Goal: Transaction & Acquisition: Purchase product/service

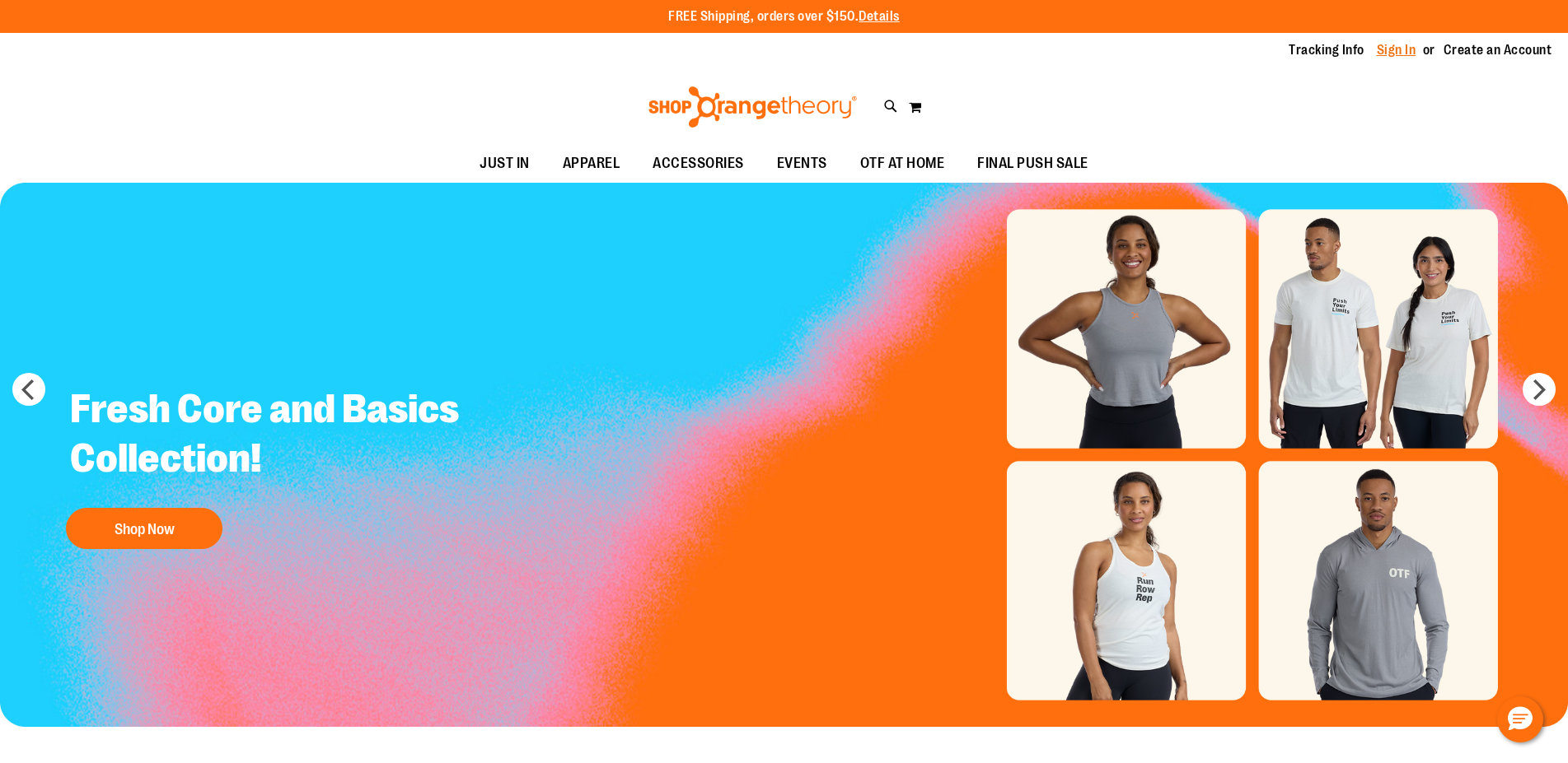
click at [1390, 44] on link "Sign In" at bounding box center [1397, 50] width 40 height 18
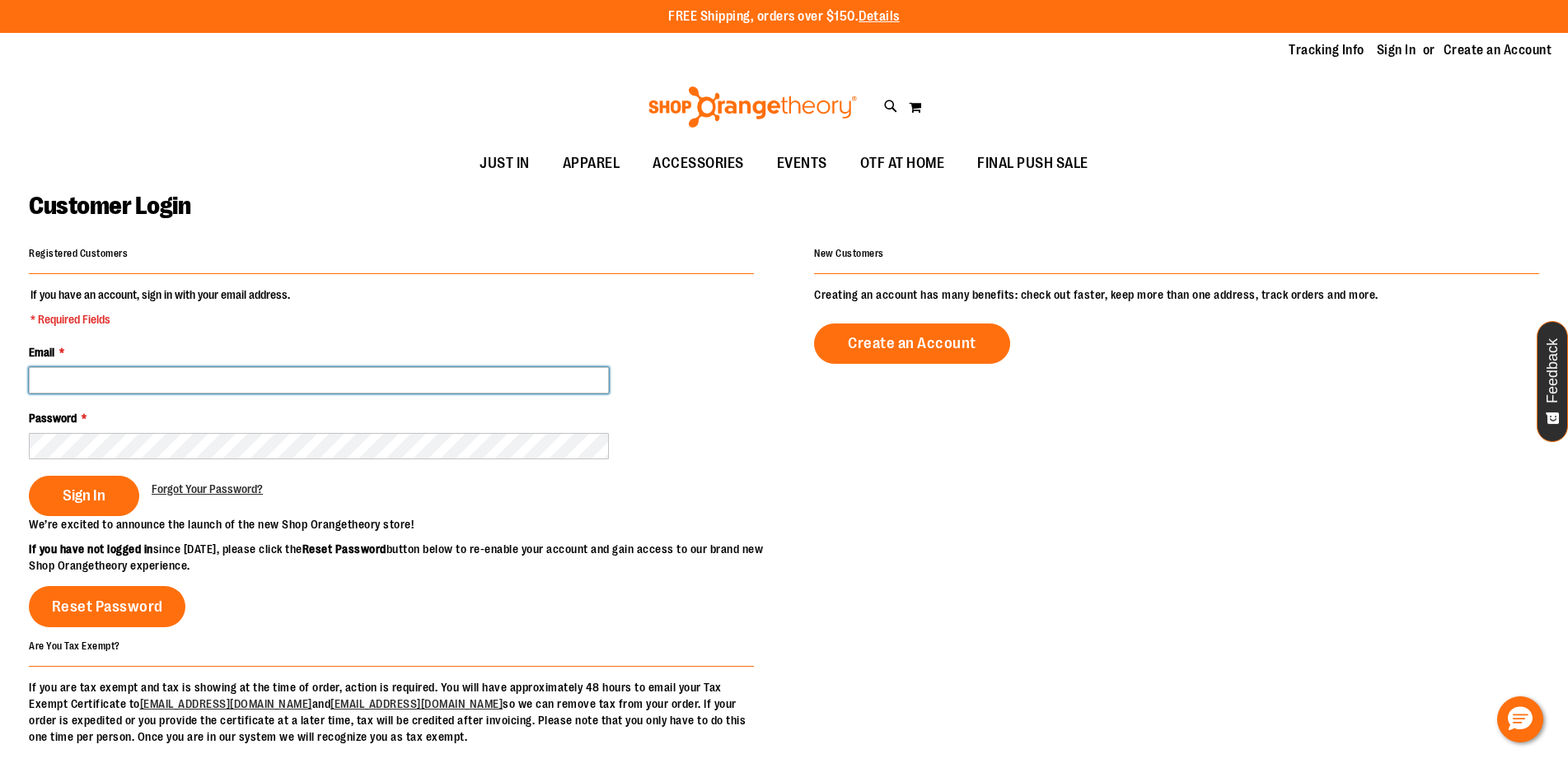
click at [51, 376] on input "Email *" at bounding box center [319, 381] width 580 height 26
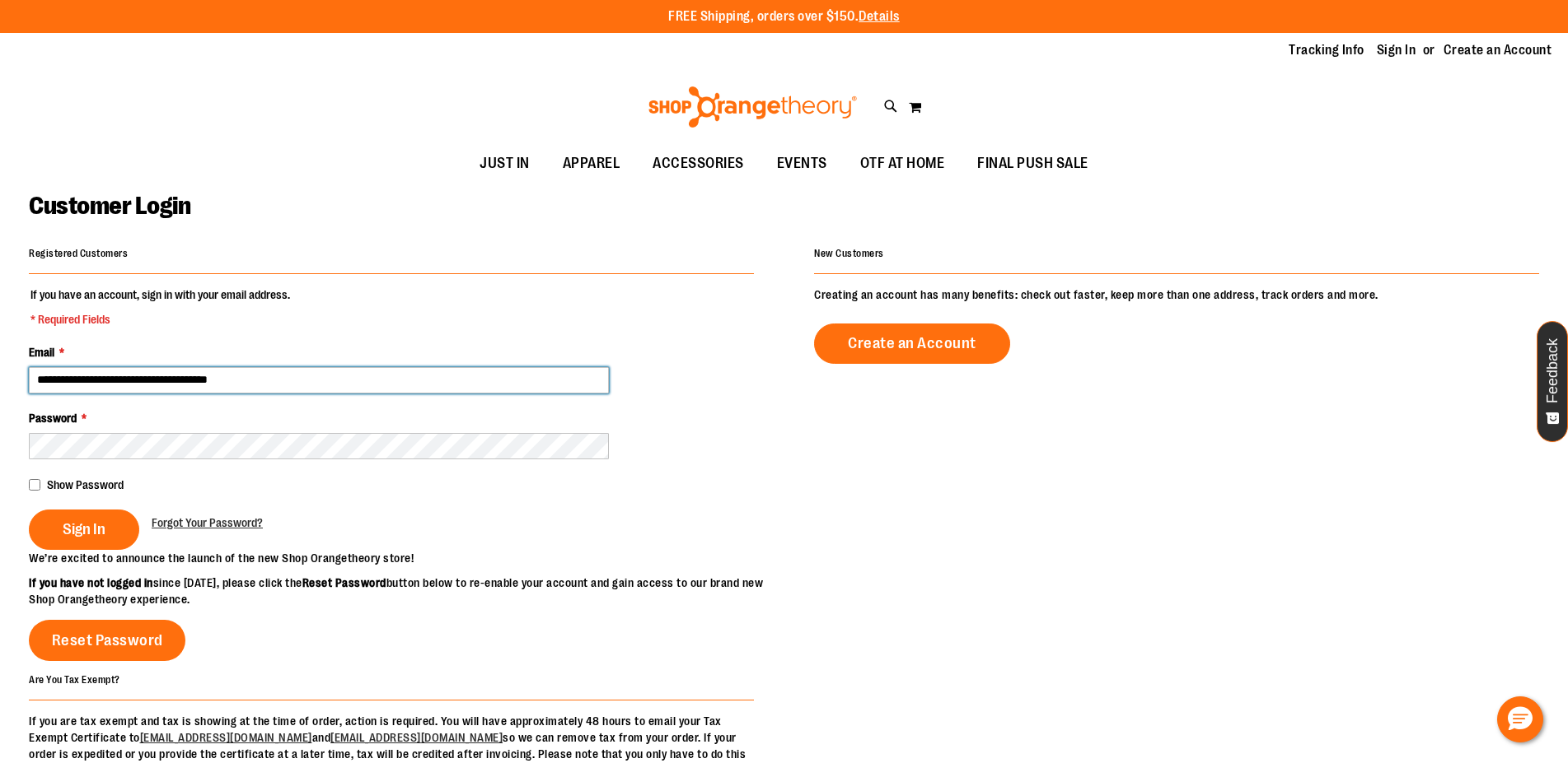
type input "**********"
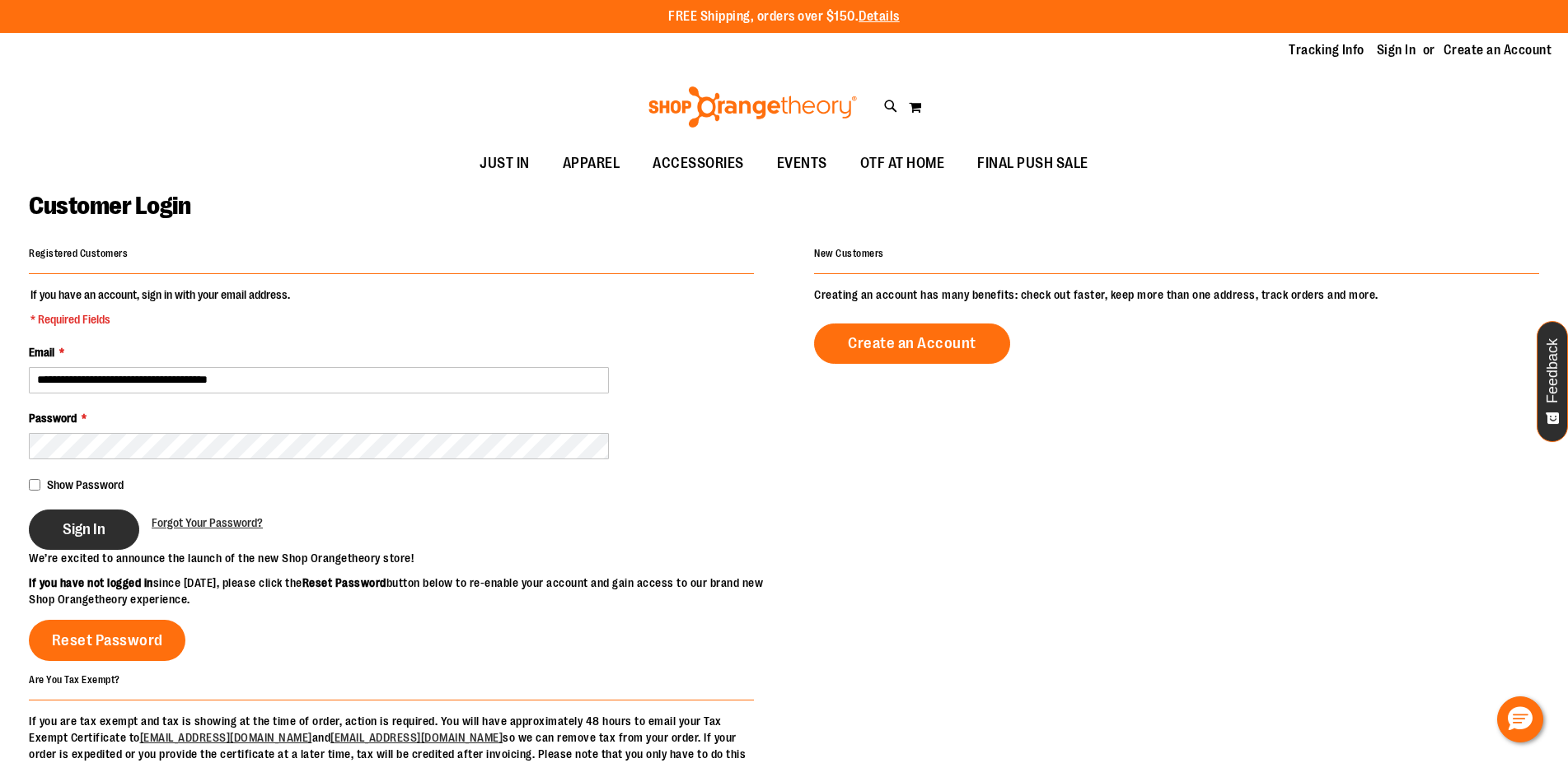
click at [73, 534] on span "Sign In" at bounding box center [84, 530] width 43 height 18
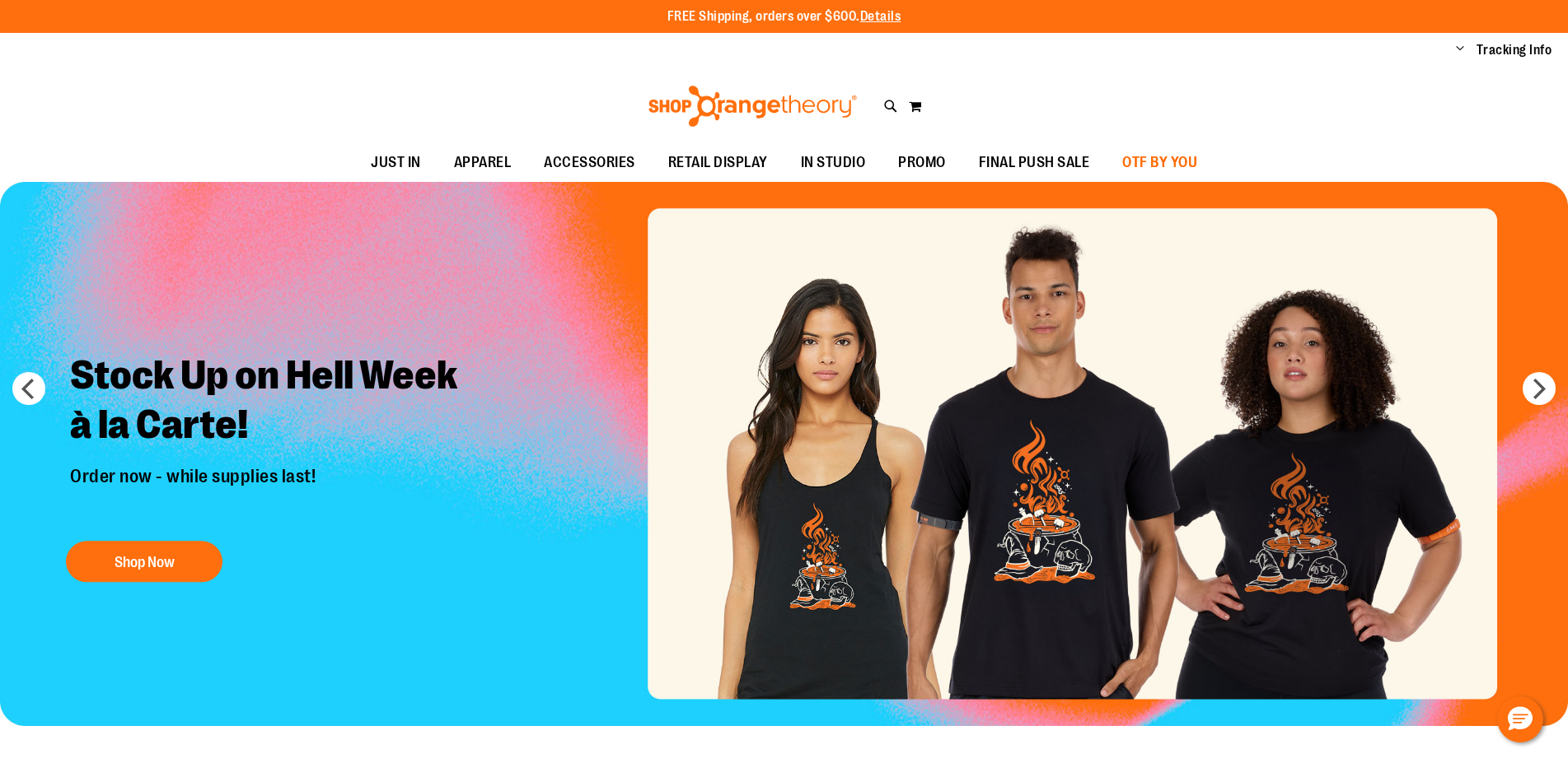
click at [1175, 164] on span "OTF BY YOU" at bounding box center [1159, 162] width 75 height 37
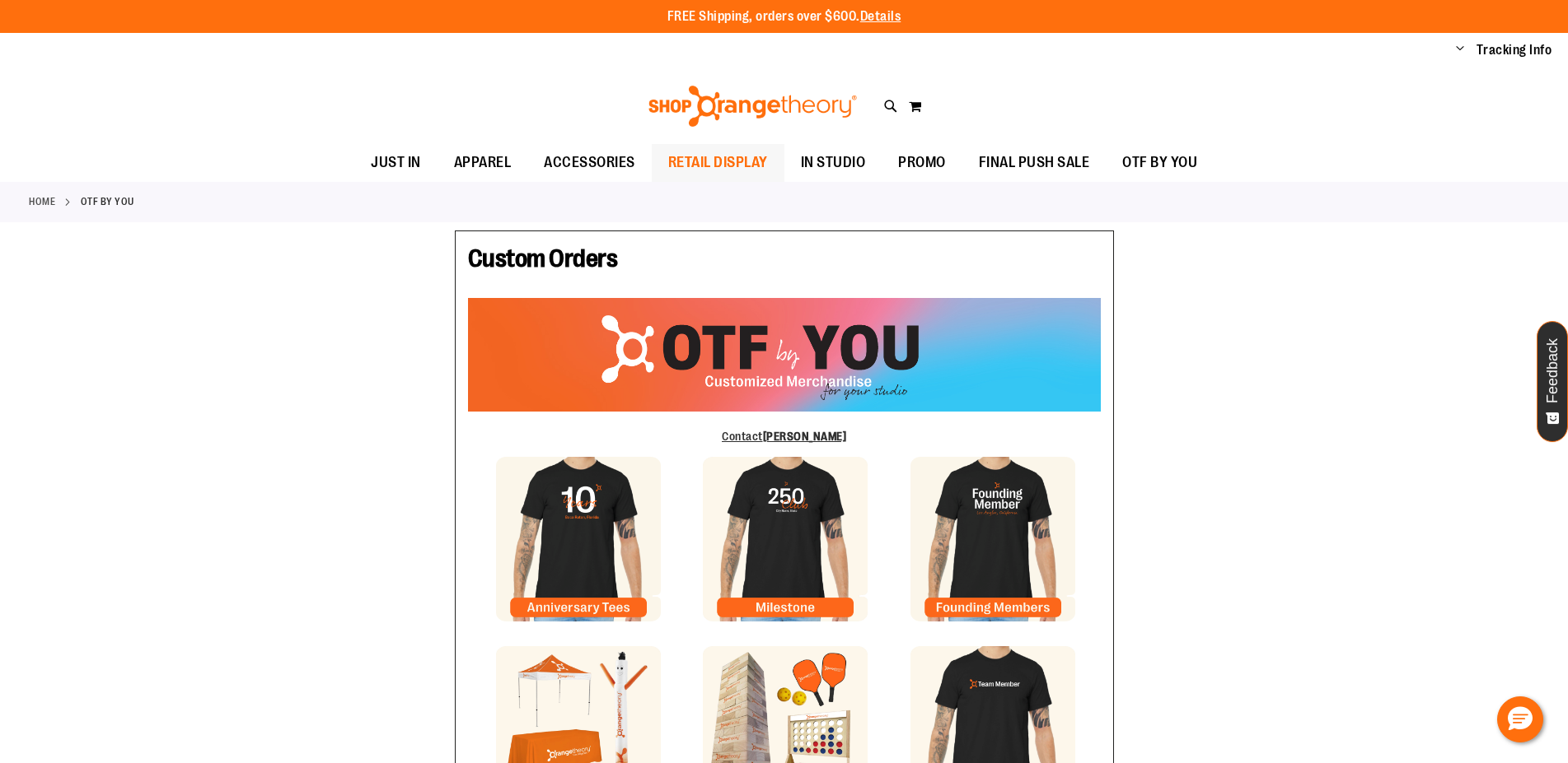
type input "*******"
type input "**********"
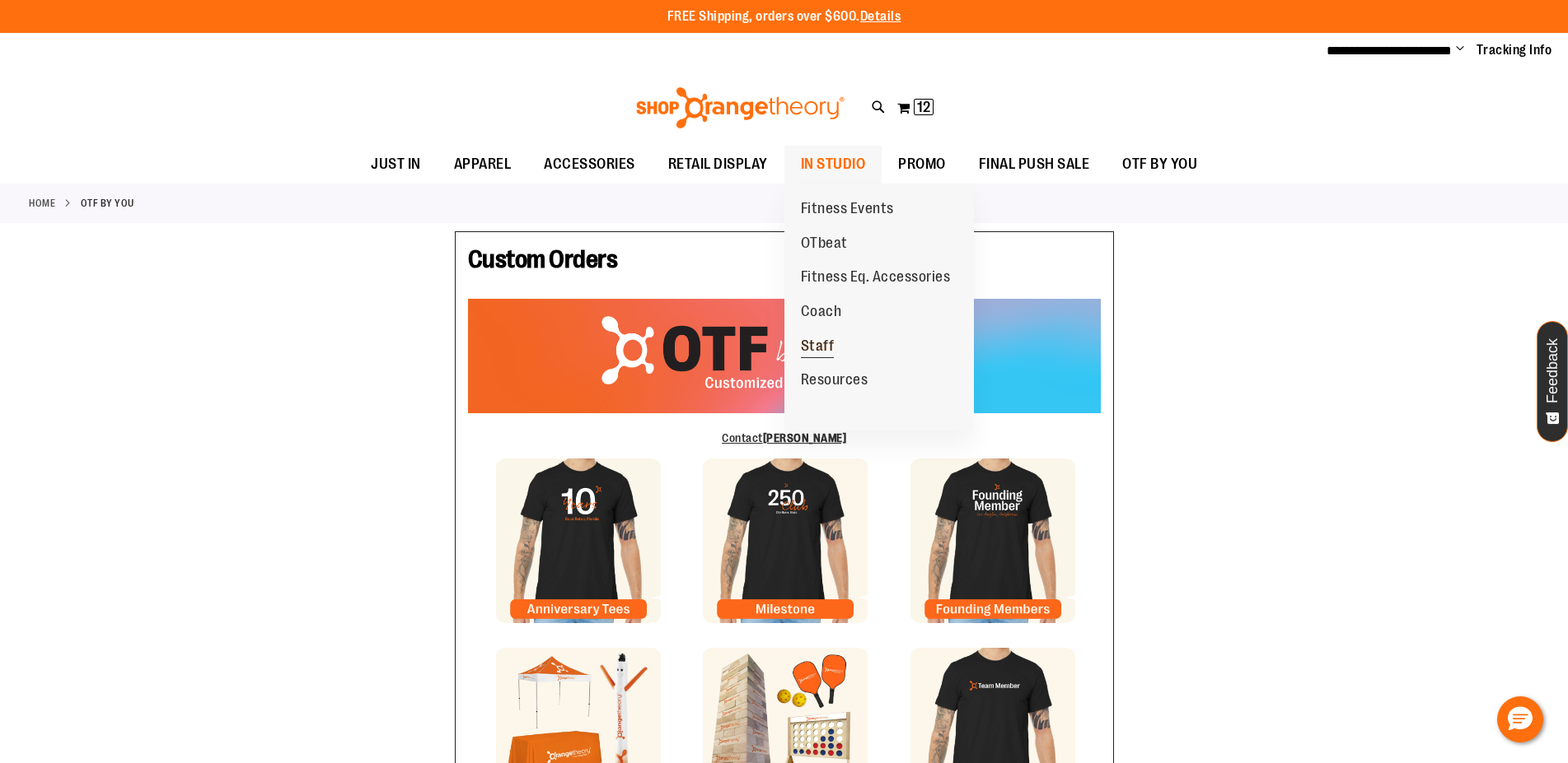
click at [824, 337] on link "Staff" at bounding box center [817, 347] width 67 height 35
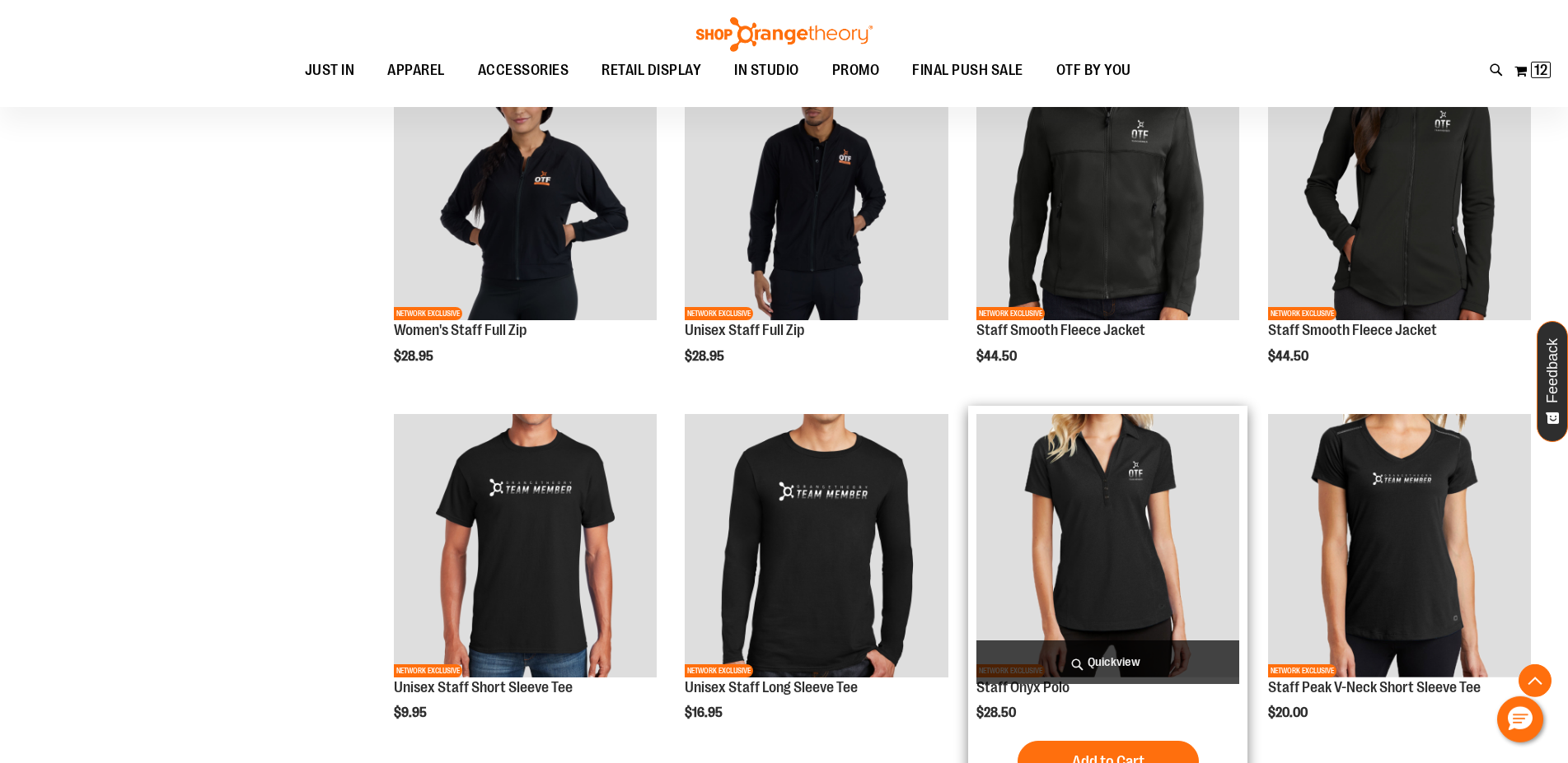
scroll to position [672, 0]
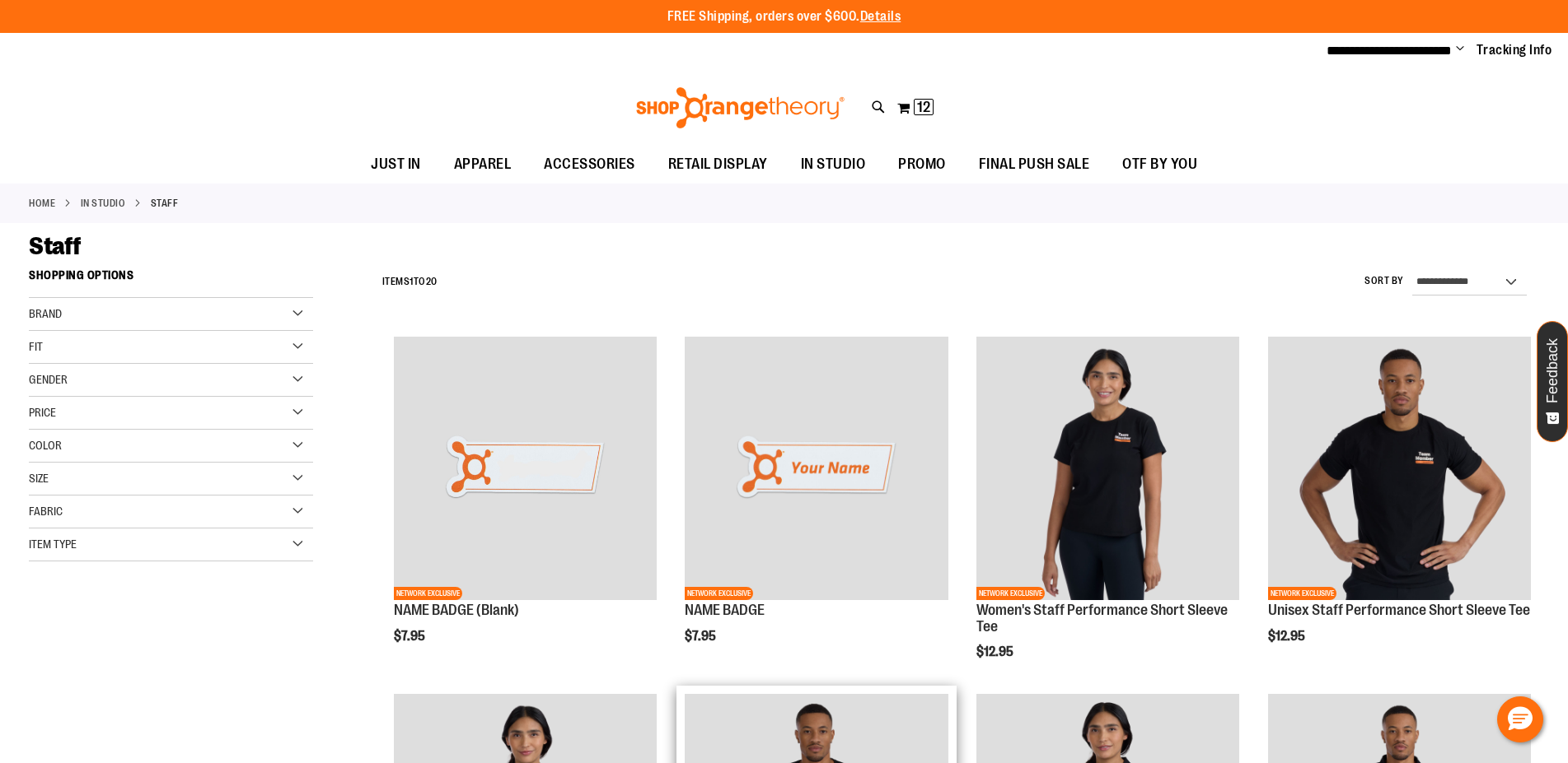
scroll to position [250, 0]
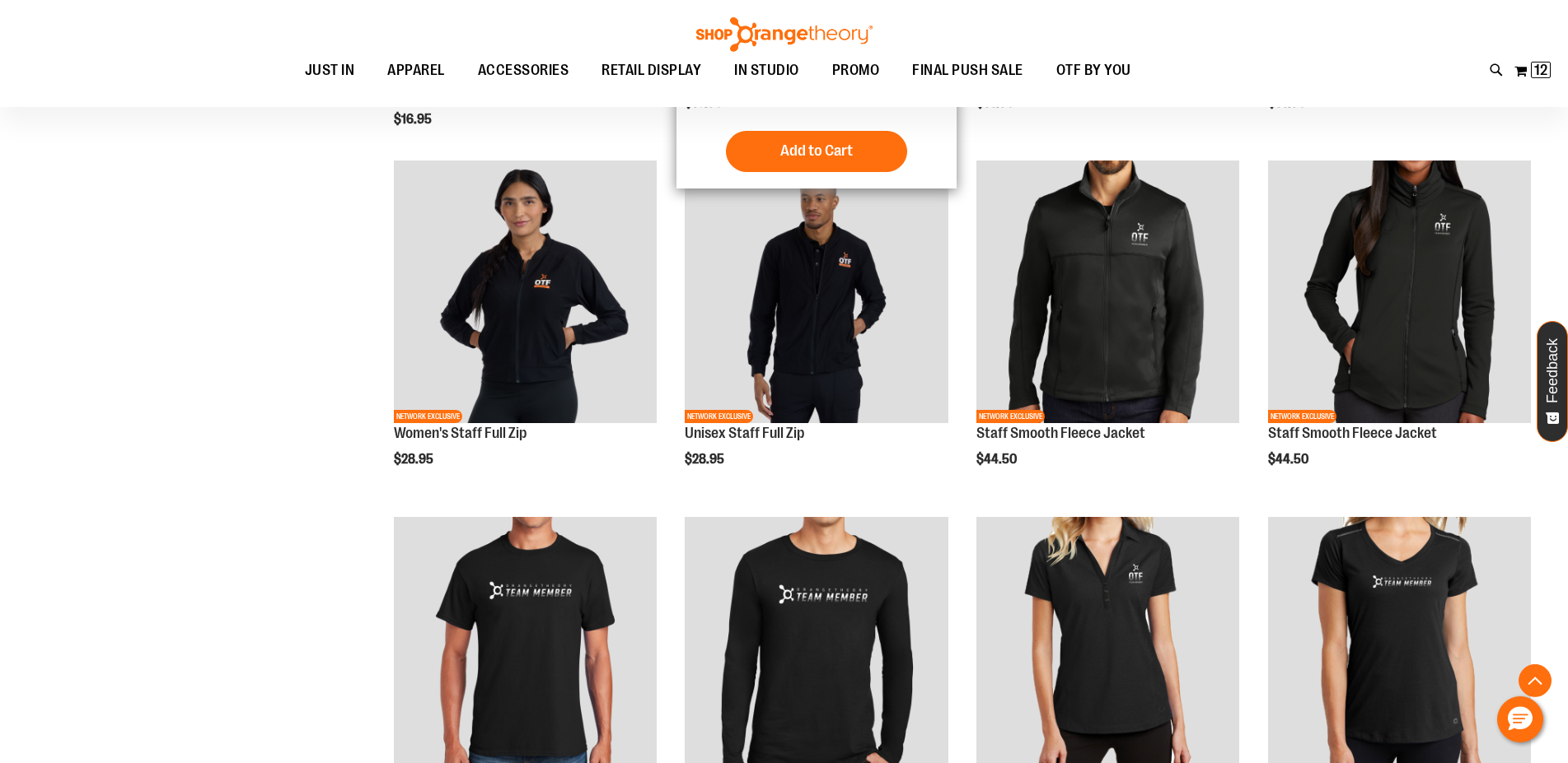
scroll to position [657, 0]
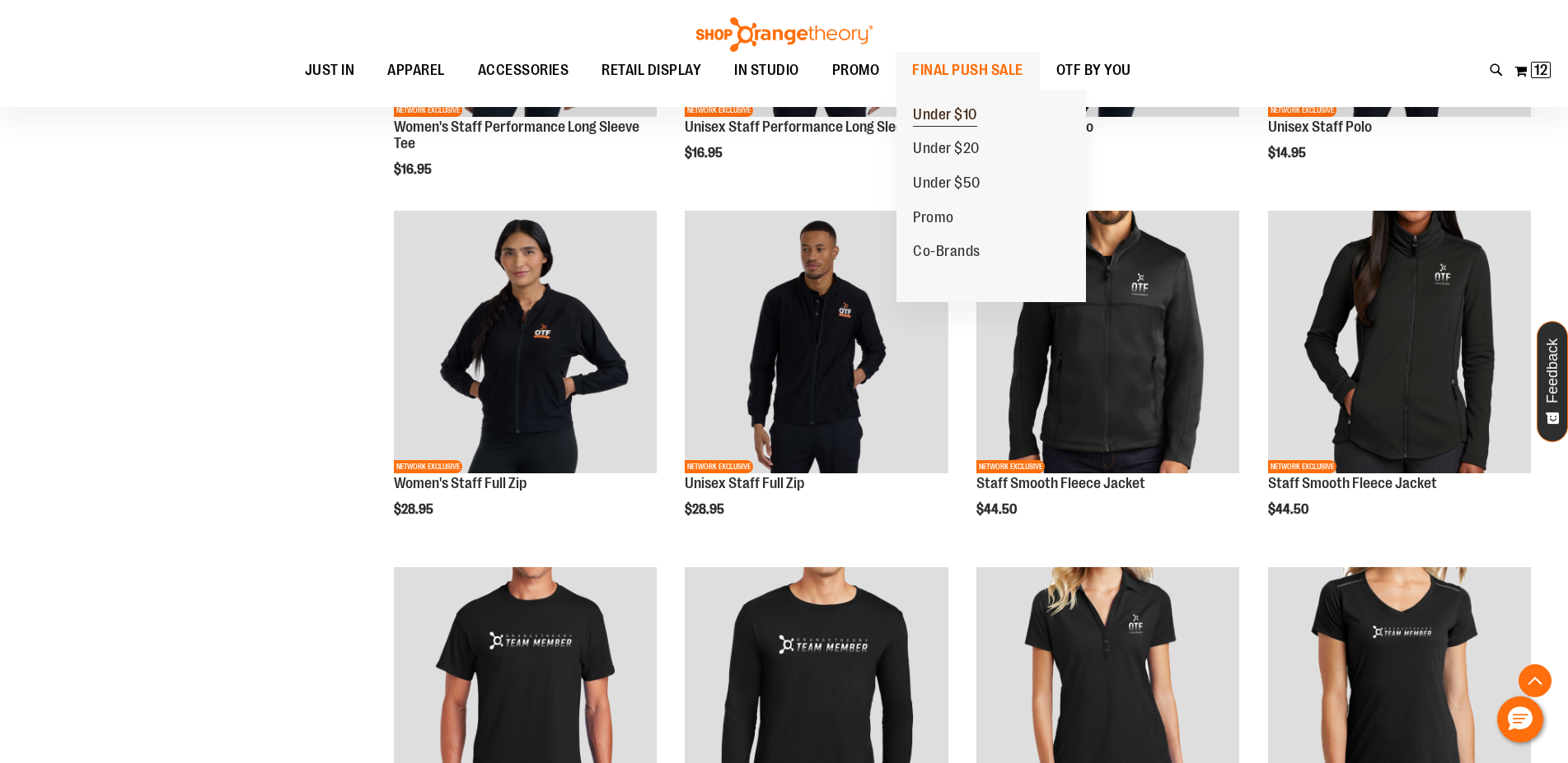
click at [953, 110] on span "Under $10" at bounding box center [945, 116] width 64 height 21
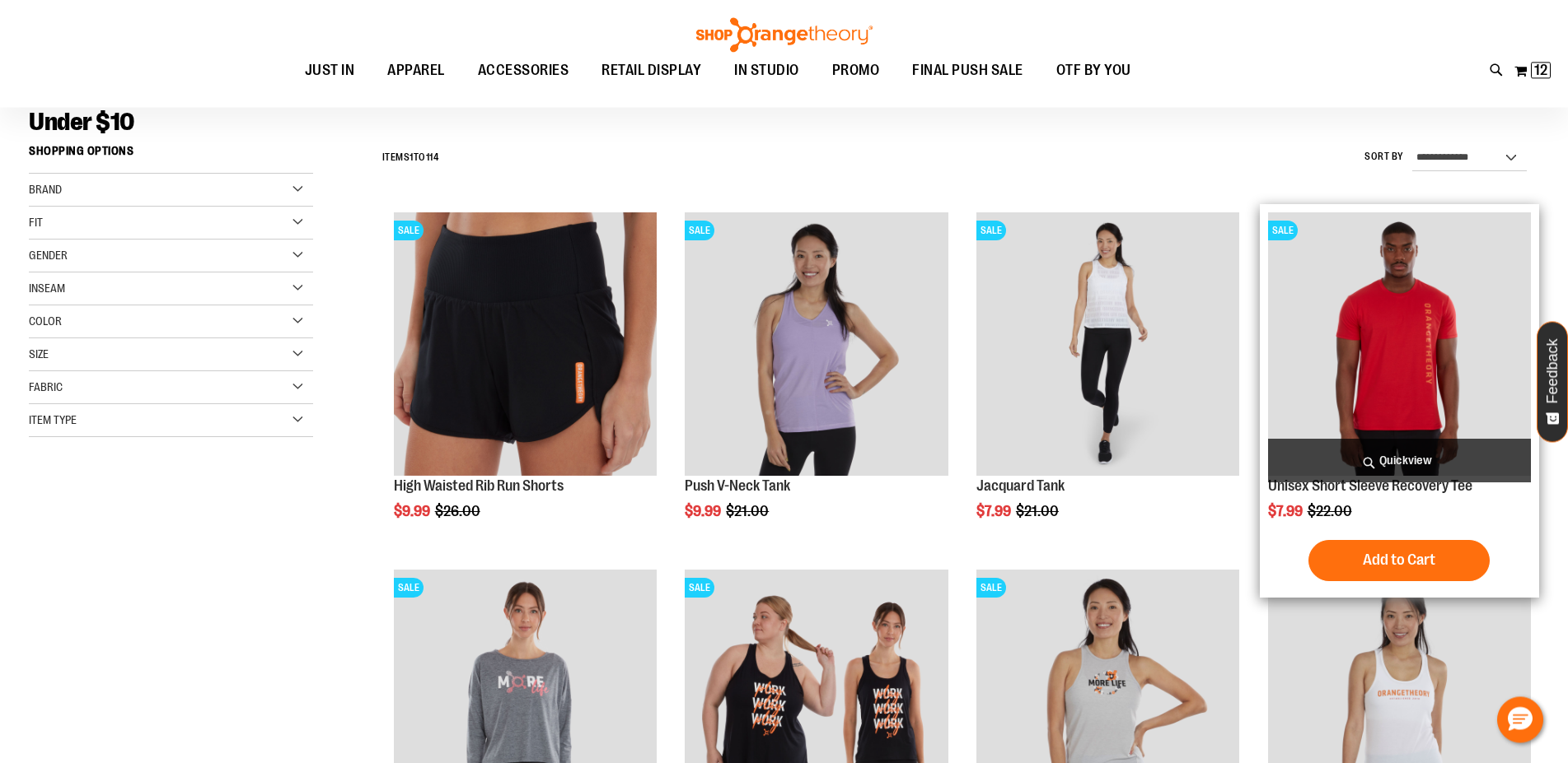
scroll to position [167, 0]
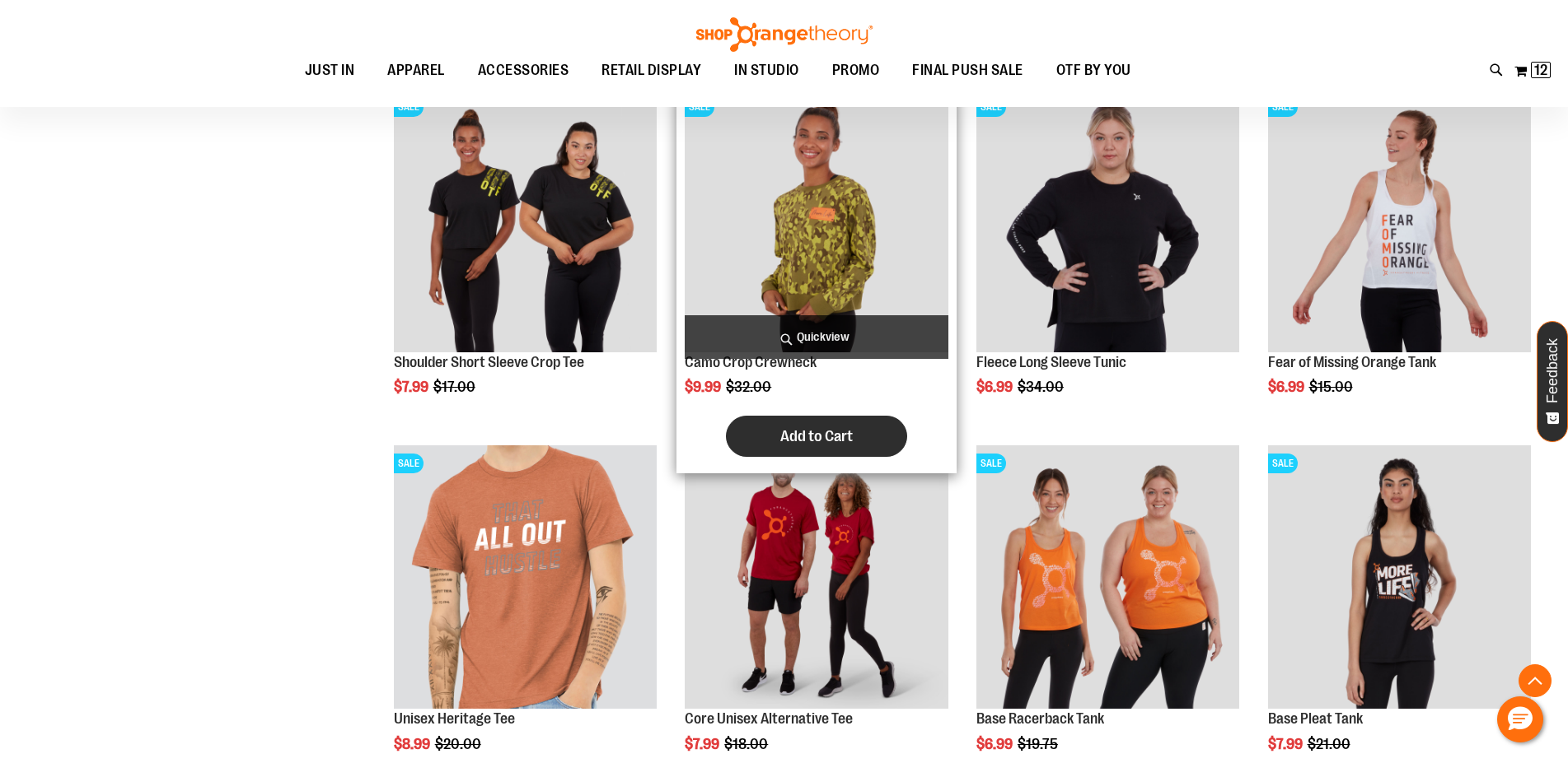
scroll to position [1401, 0]
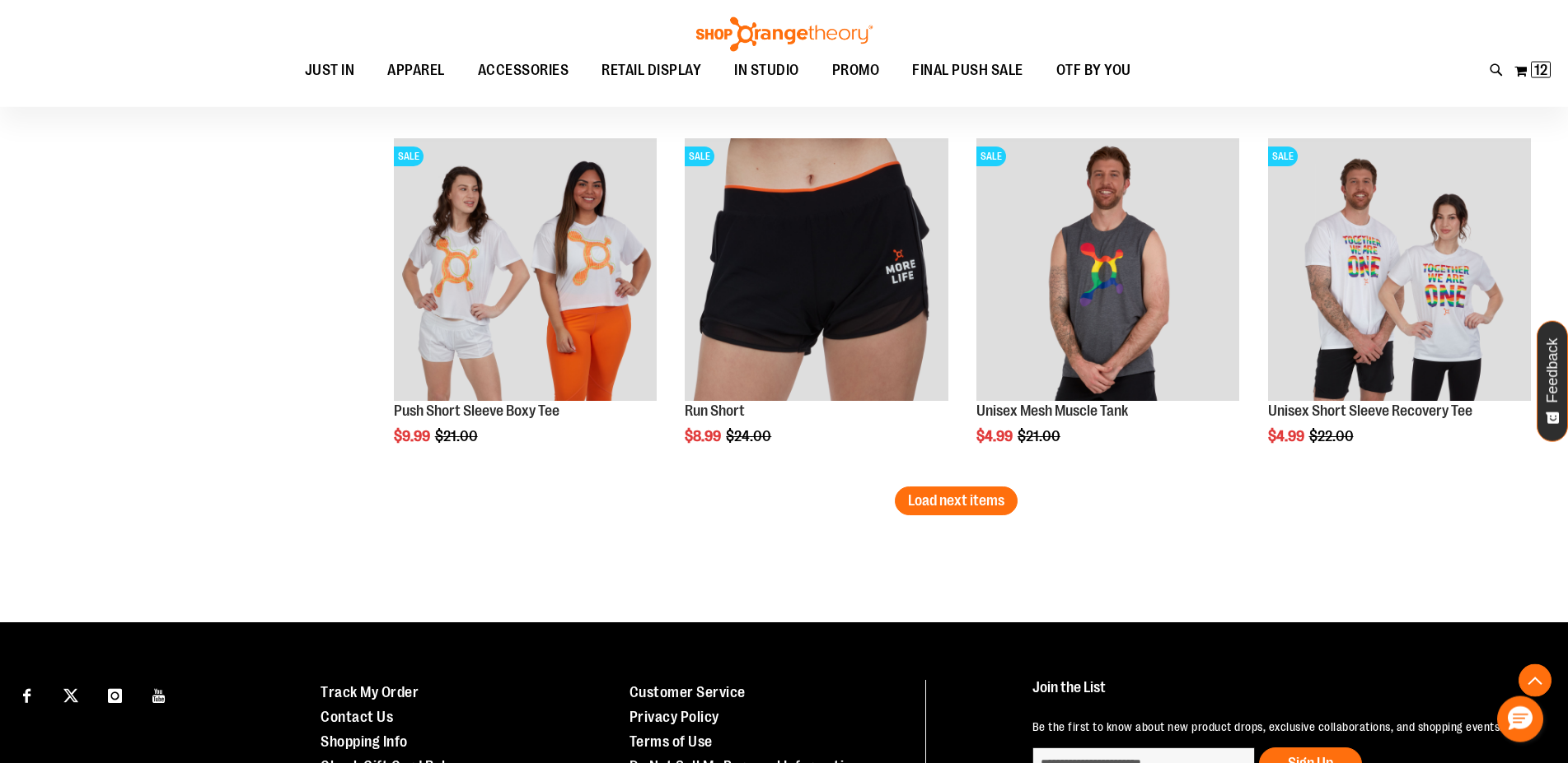
scroll to position [3143, 0]
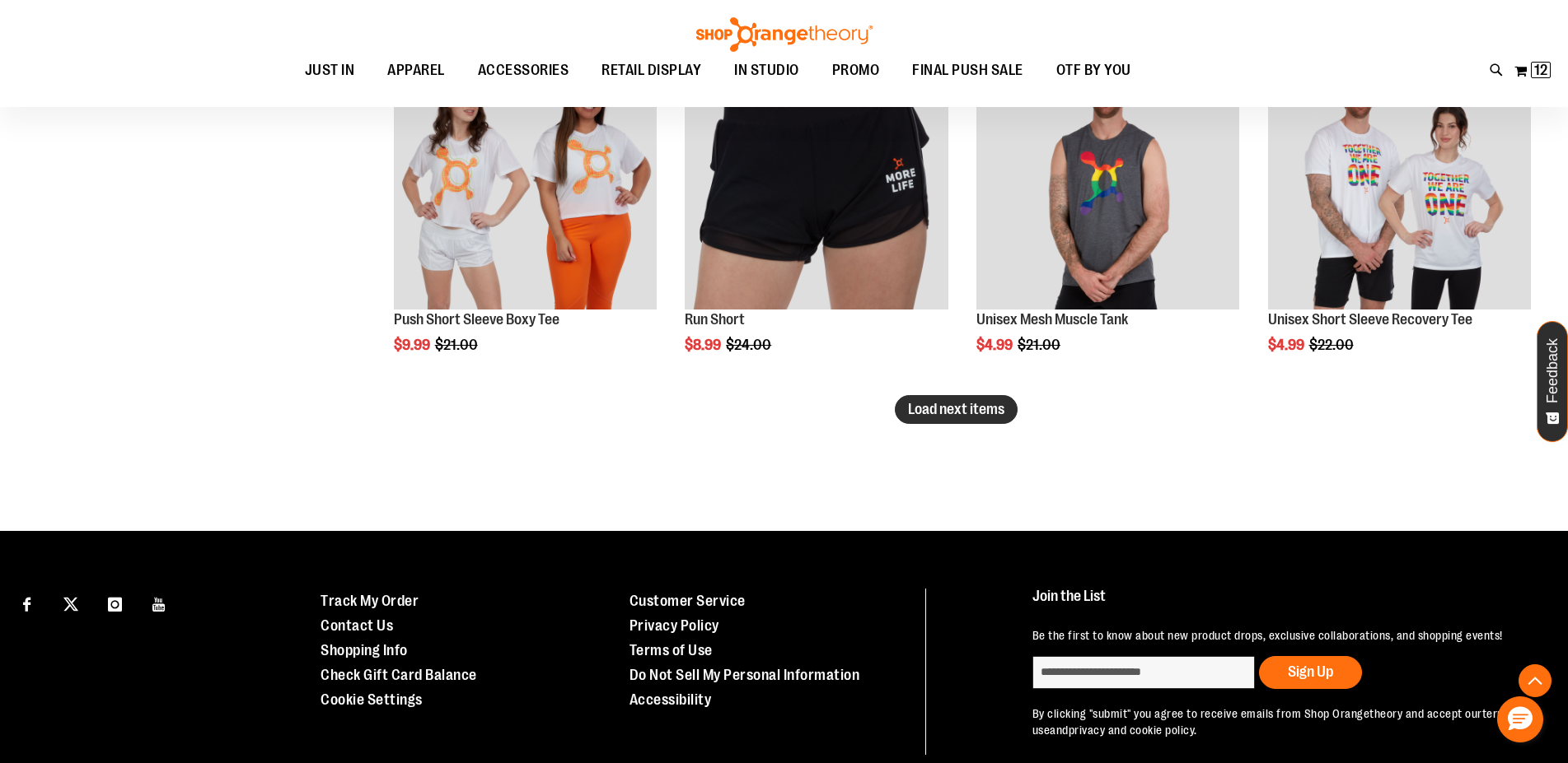
click at [977, 419] on button "Load next items" at bounding box center [955, 410] width 123 height 29
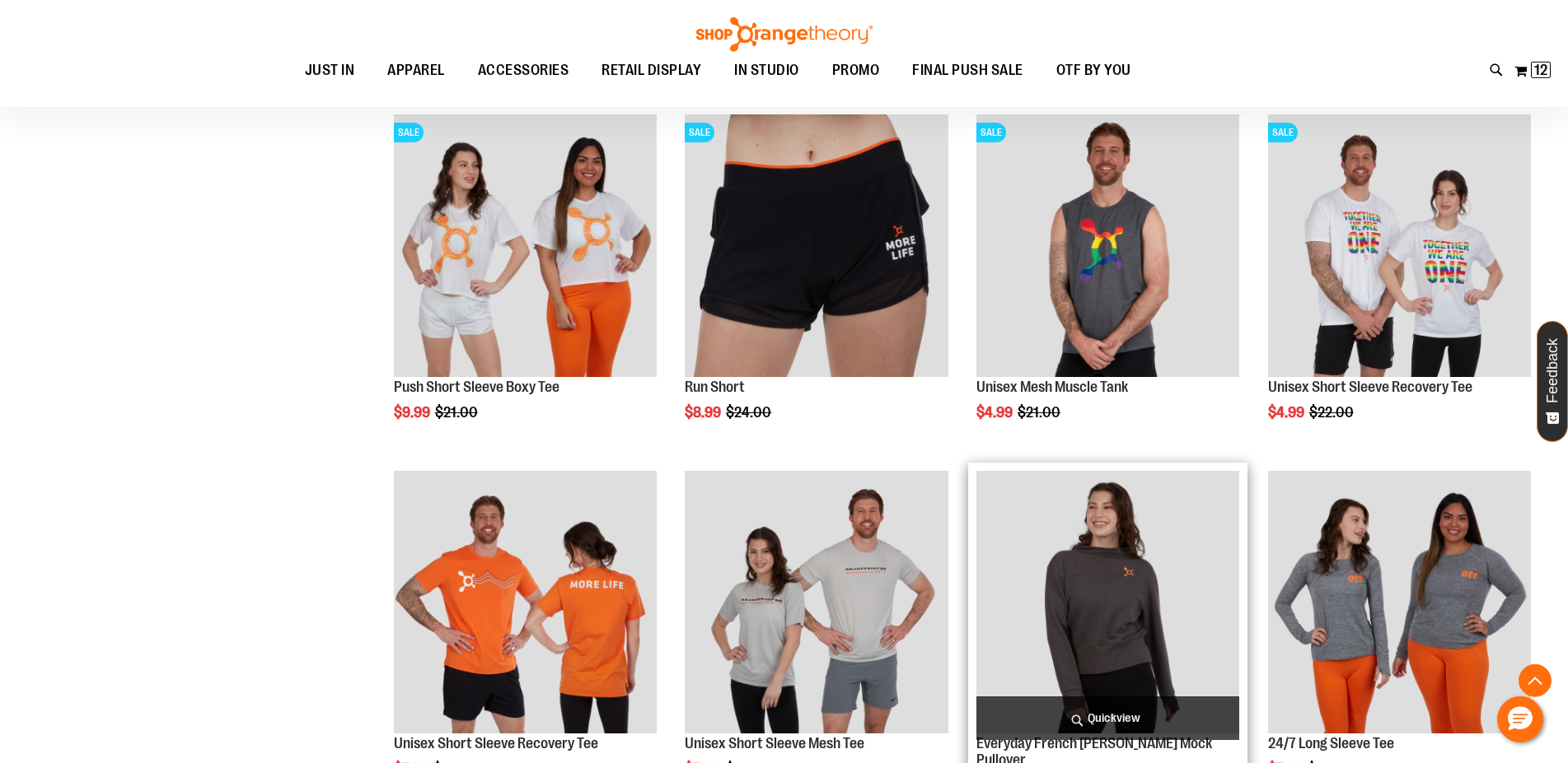
scroll to position [2975, 0]
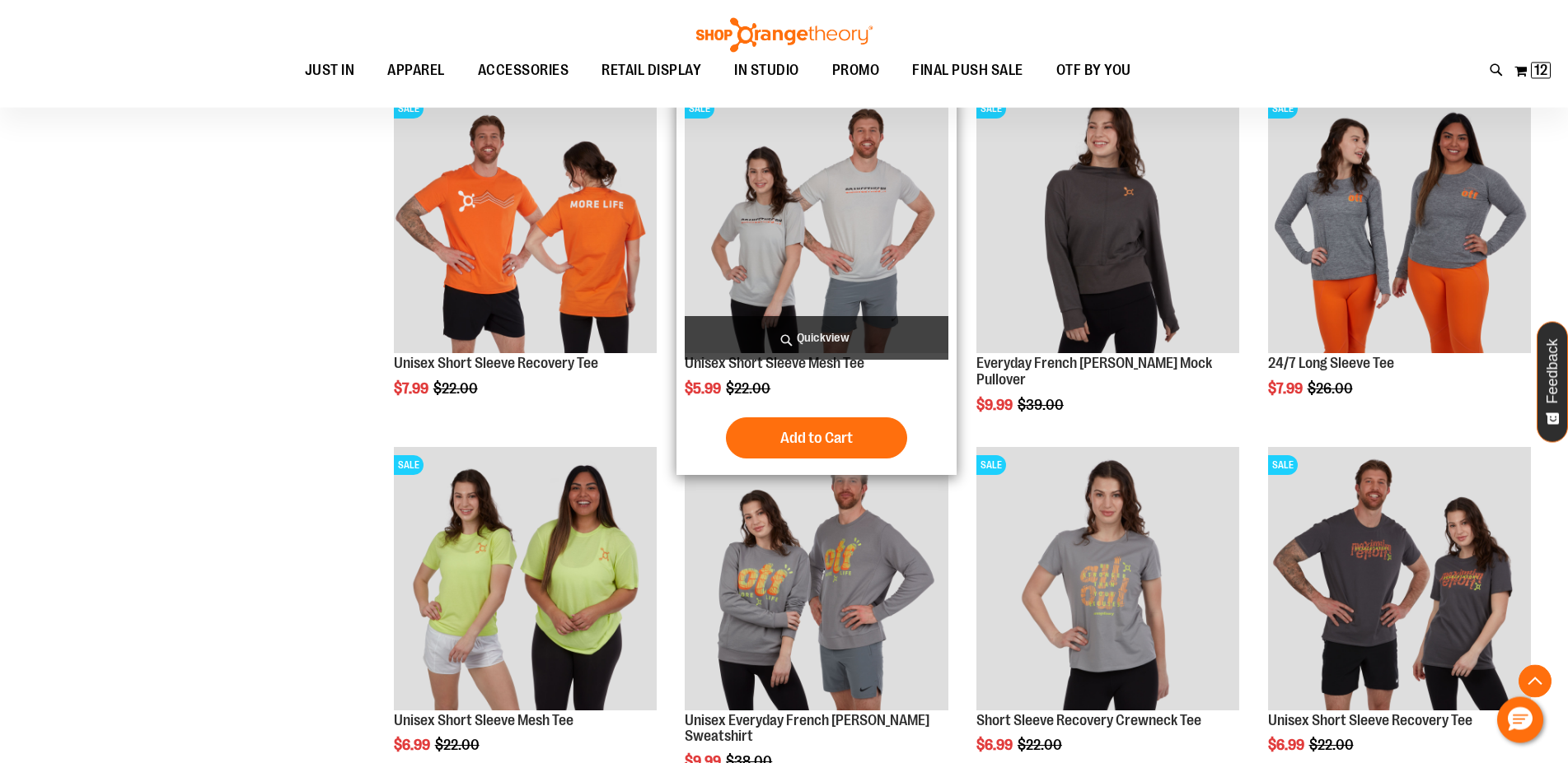
scroll to position [3396, 0]
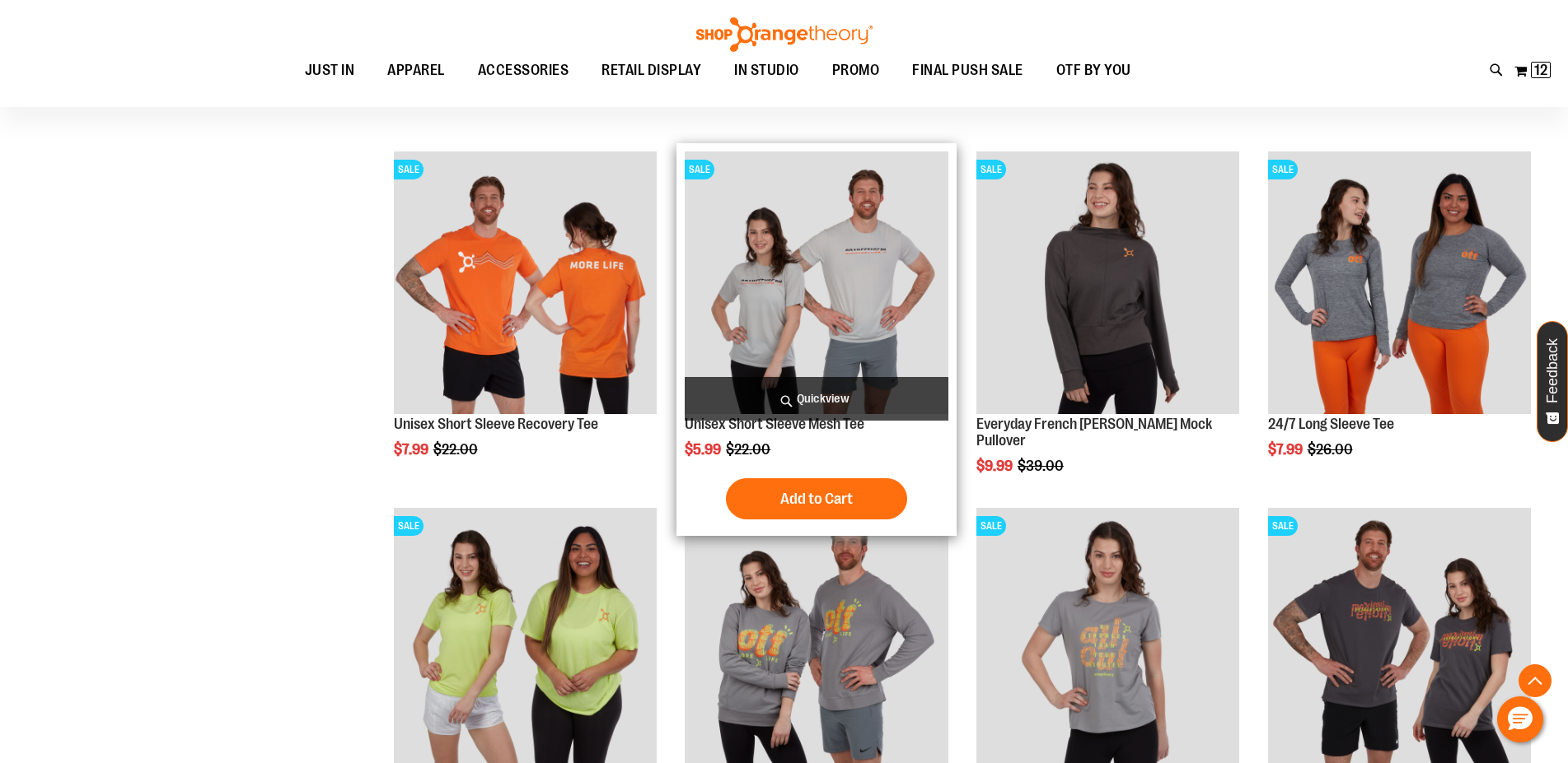
click at [885, 328] on img "product" at bounding box center [816, 283] width 263 height 263
click at [823, 289] on img "product" at bounding box center [816, 283] width 263 height 263
drag, startPoint x: 779, startPoint y: 201, endPoint x: 792, endPoint y: 350, distance: 149.6
click at [778, 202] on img "product" at bounding box center [816, 283] width 263 height 263
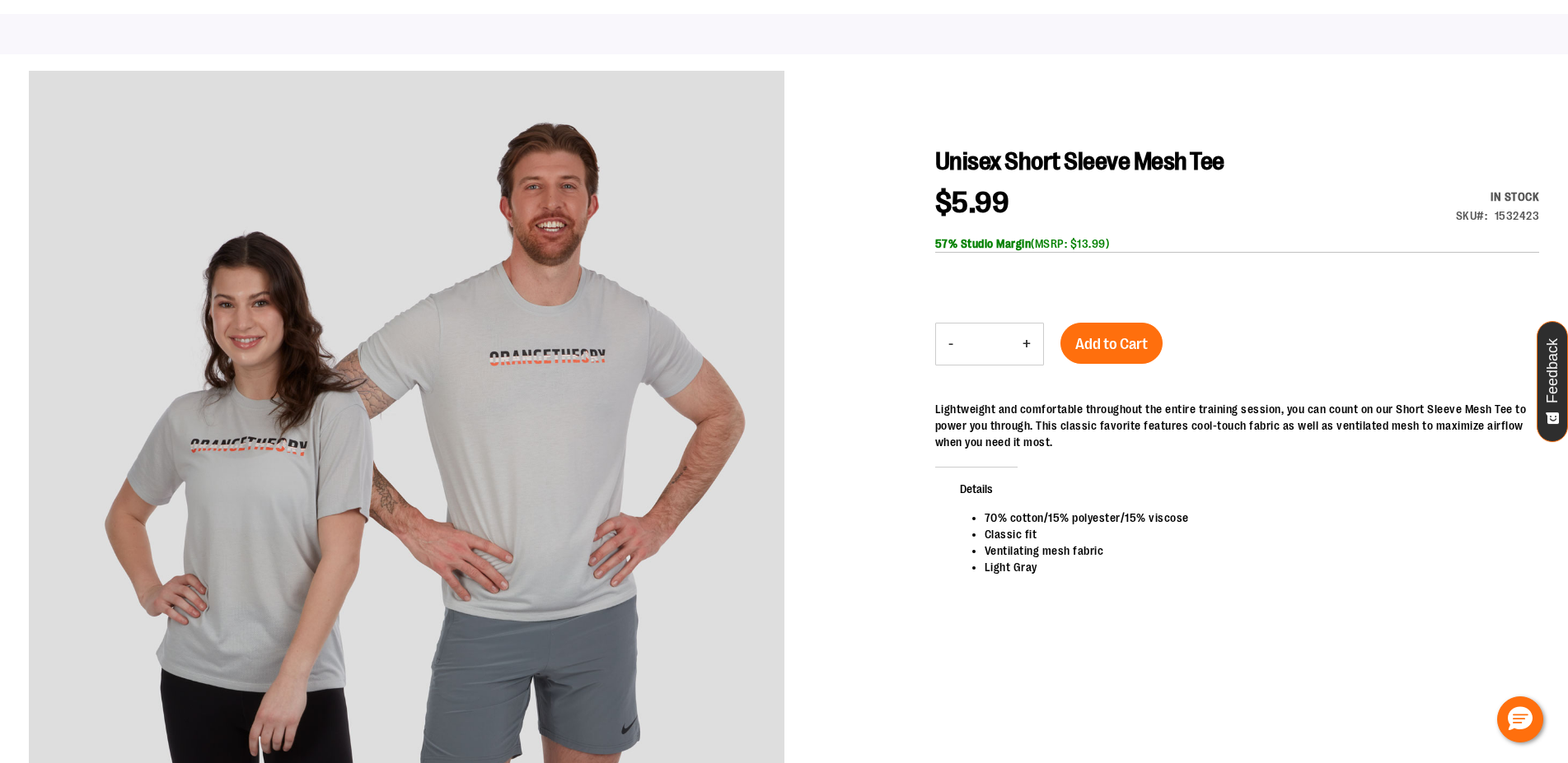
scroll to position [167, 0]
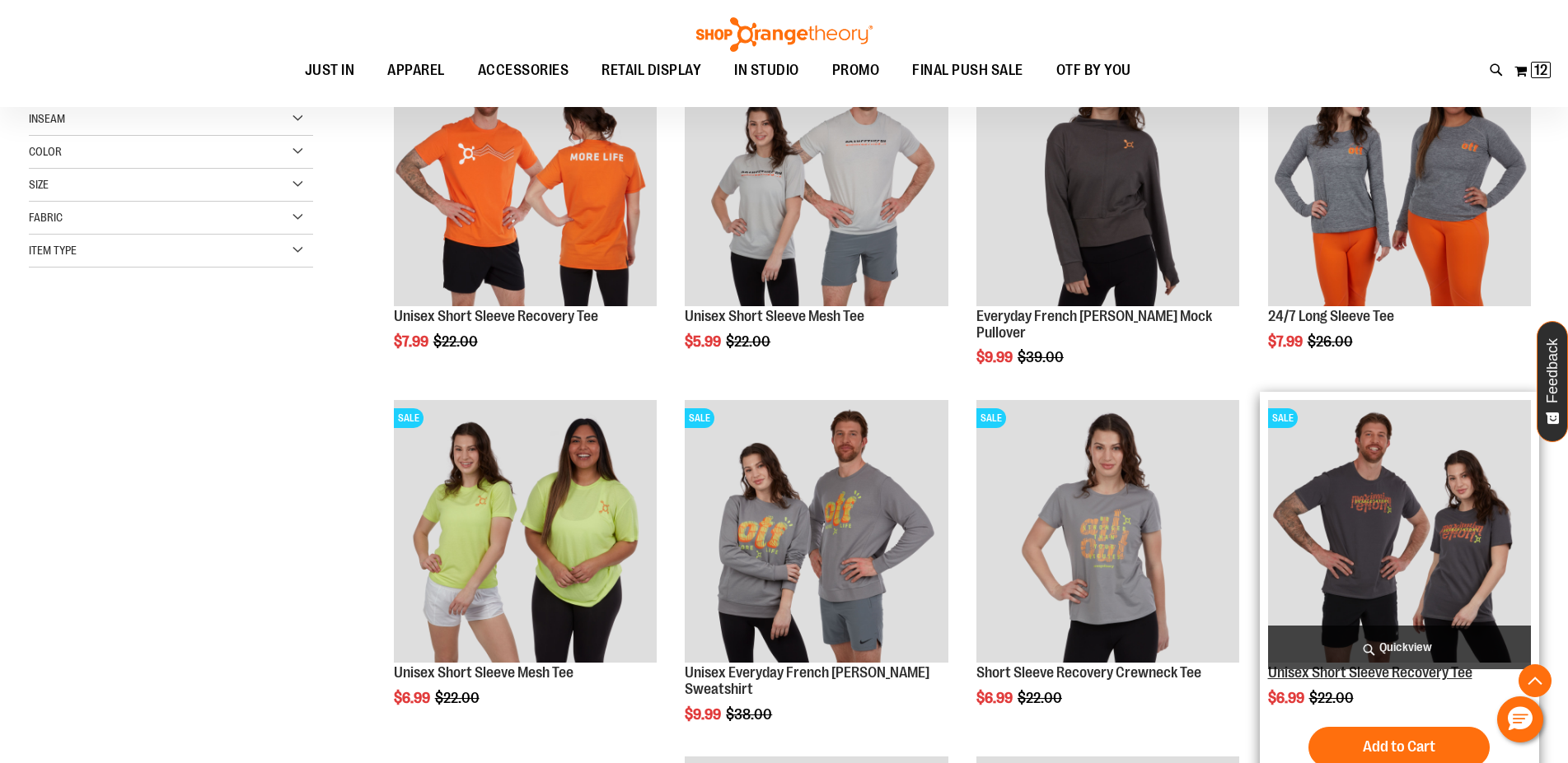
scroll to position [279, 0]
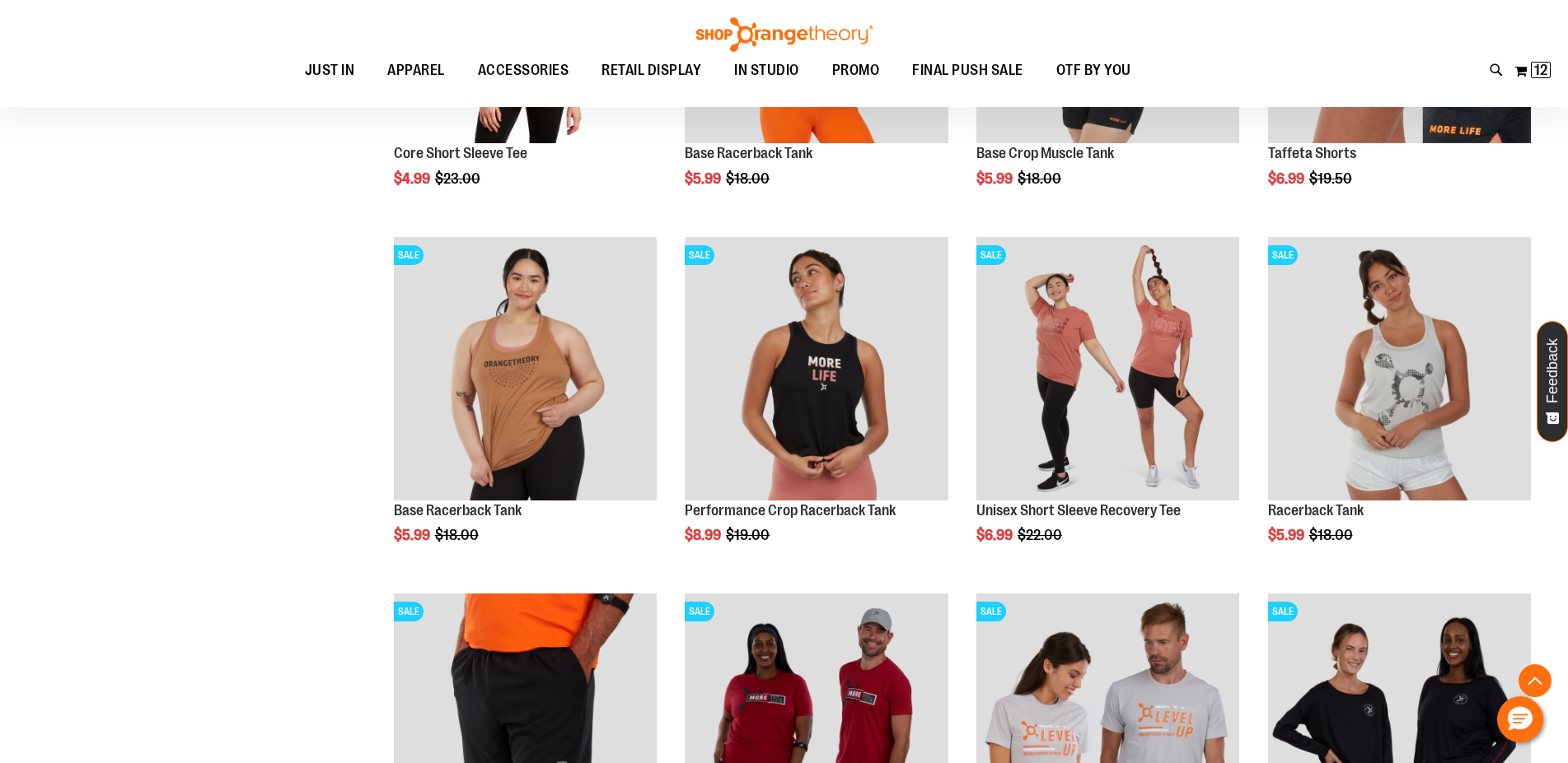
scroll to position [1370, 0]
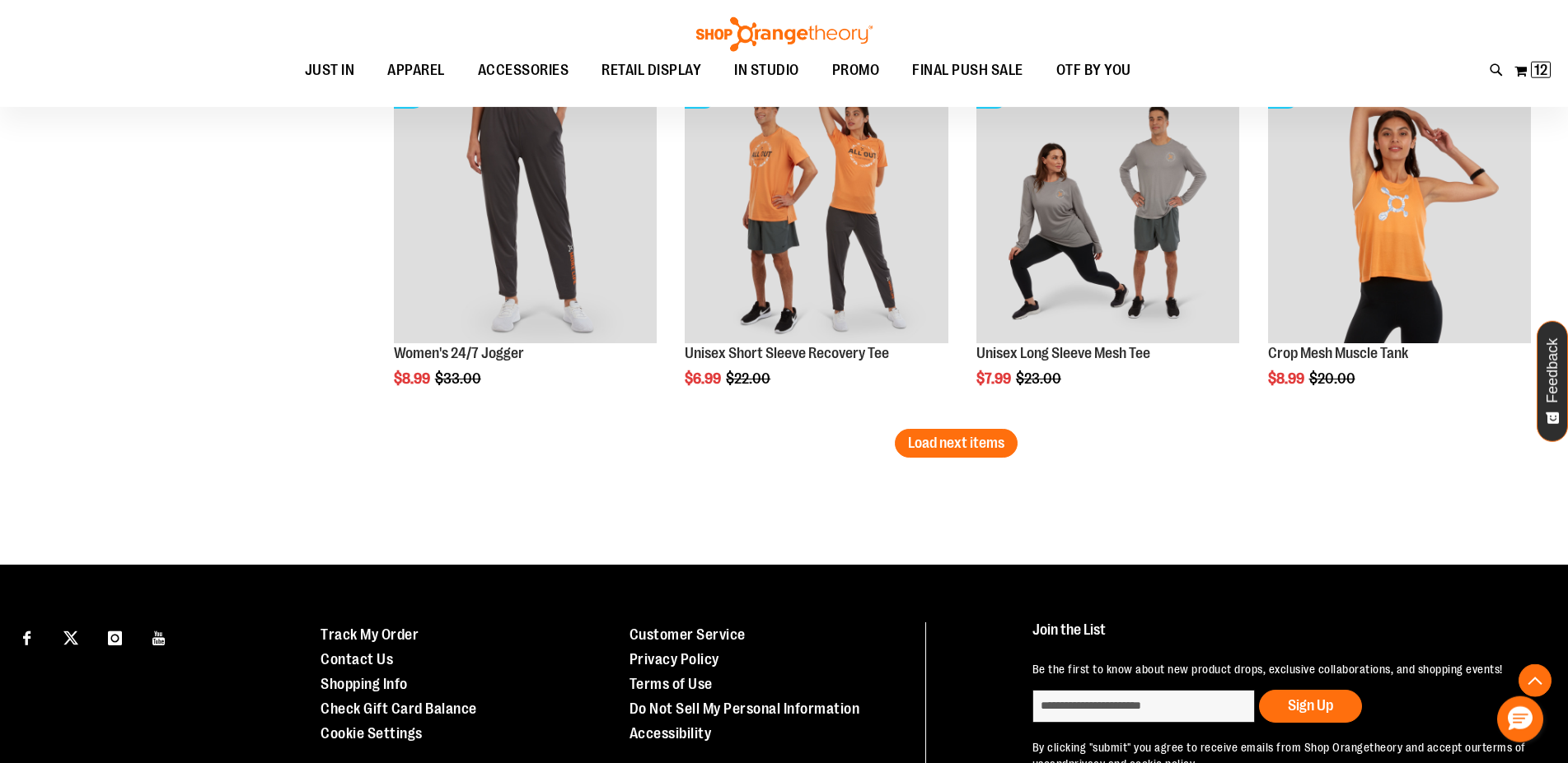
scroll to position [2961, 0]
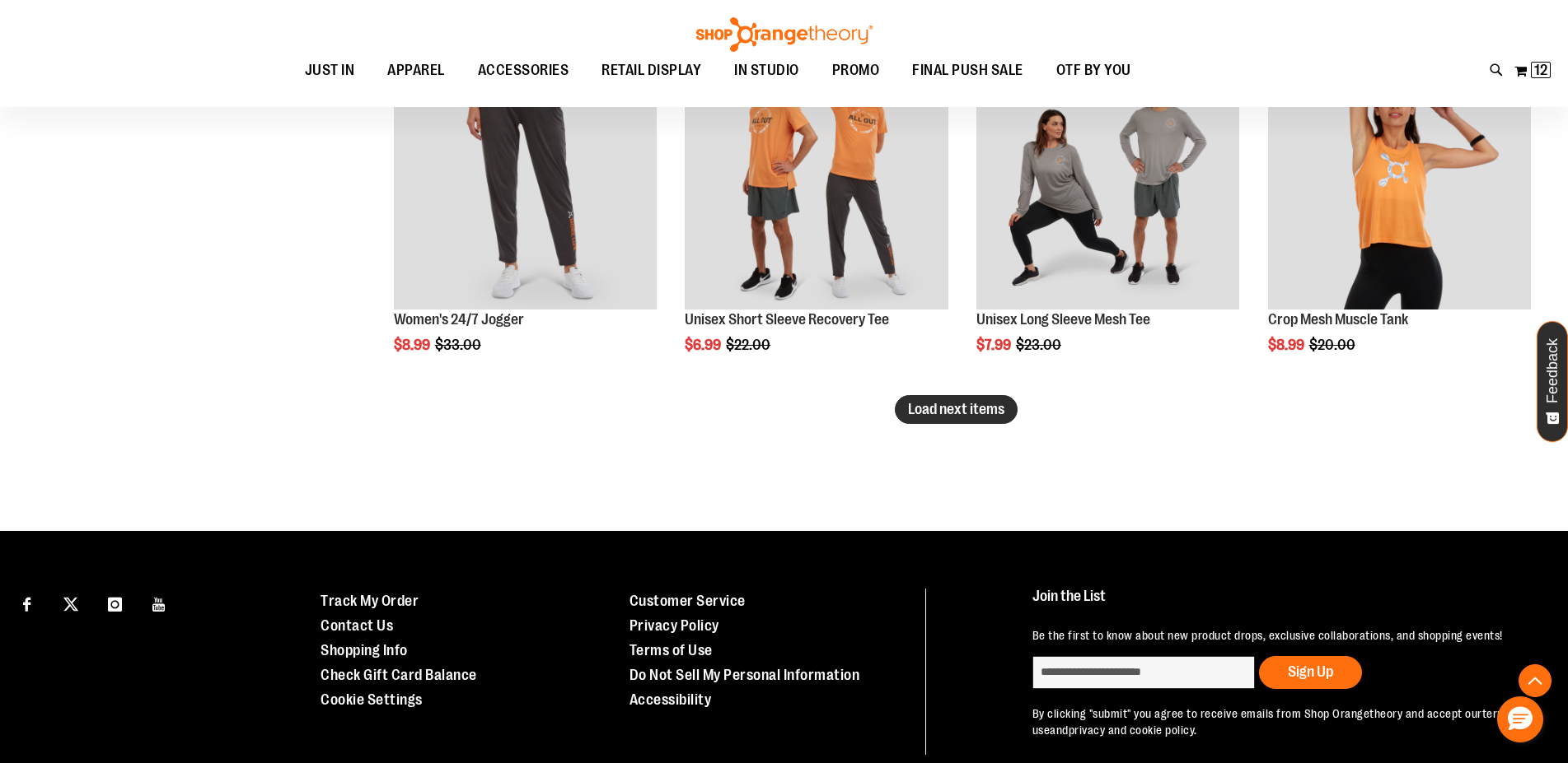
click at [962, 419] on button "Load next items" at bounding box center [955, 410] width 123 height 29
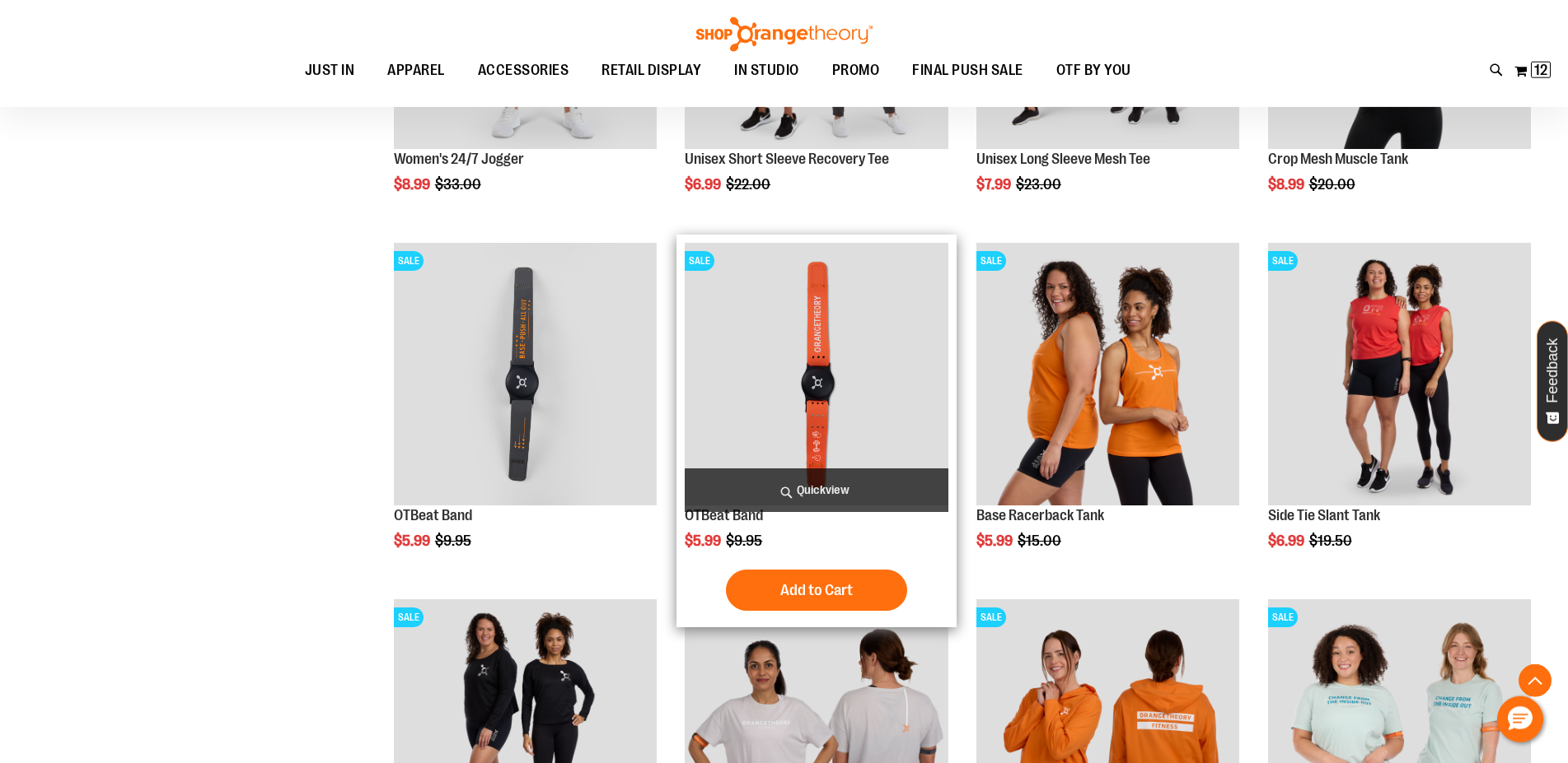
scroll to position [3129, 0]
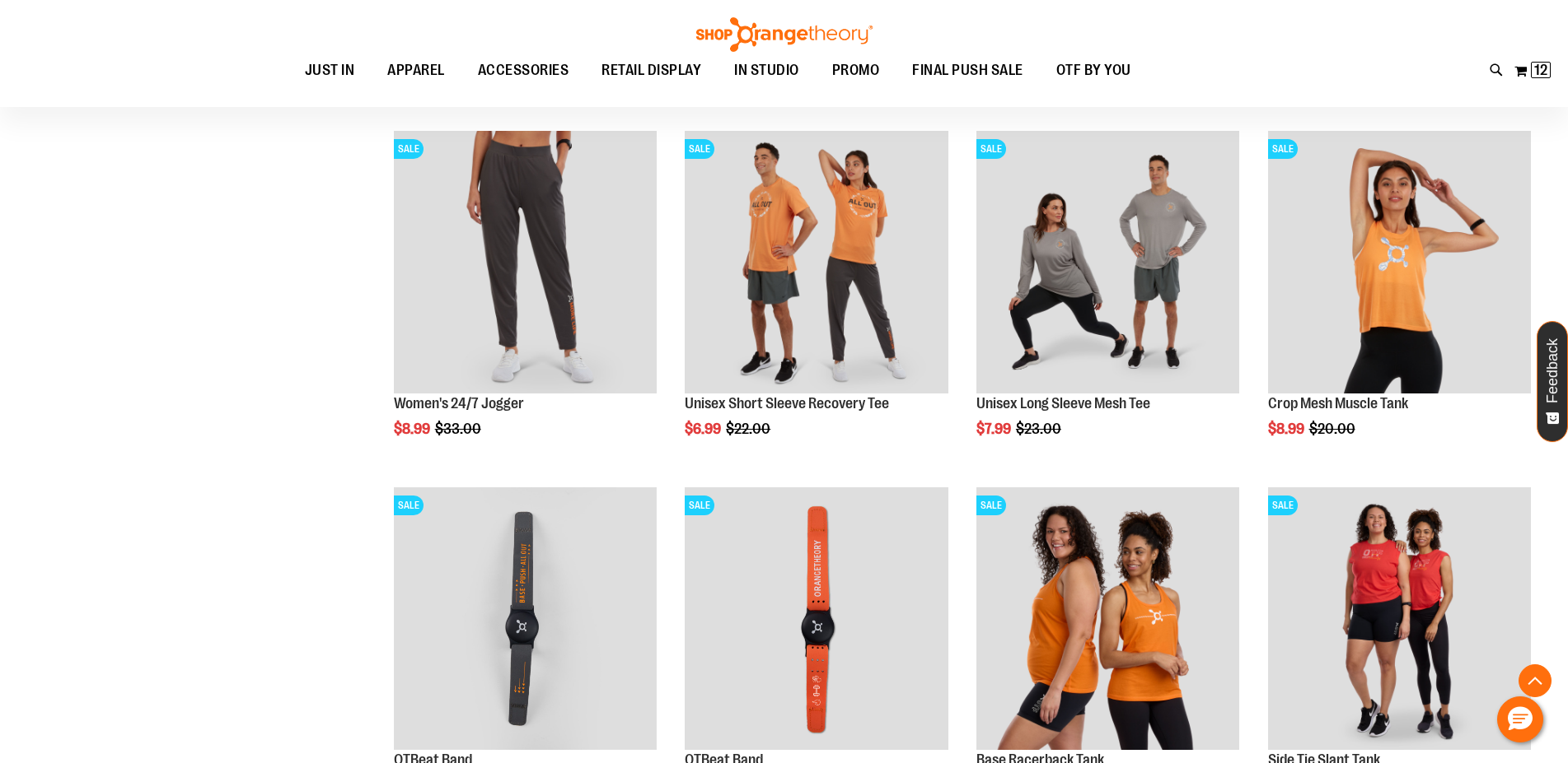
scroll to position [2205, 0]
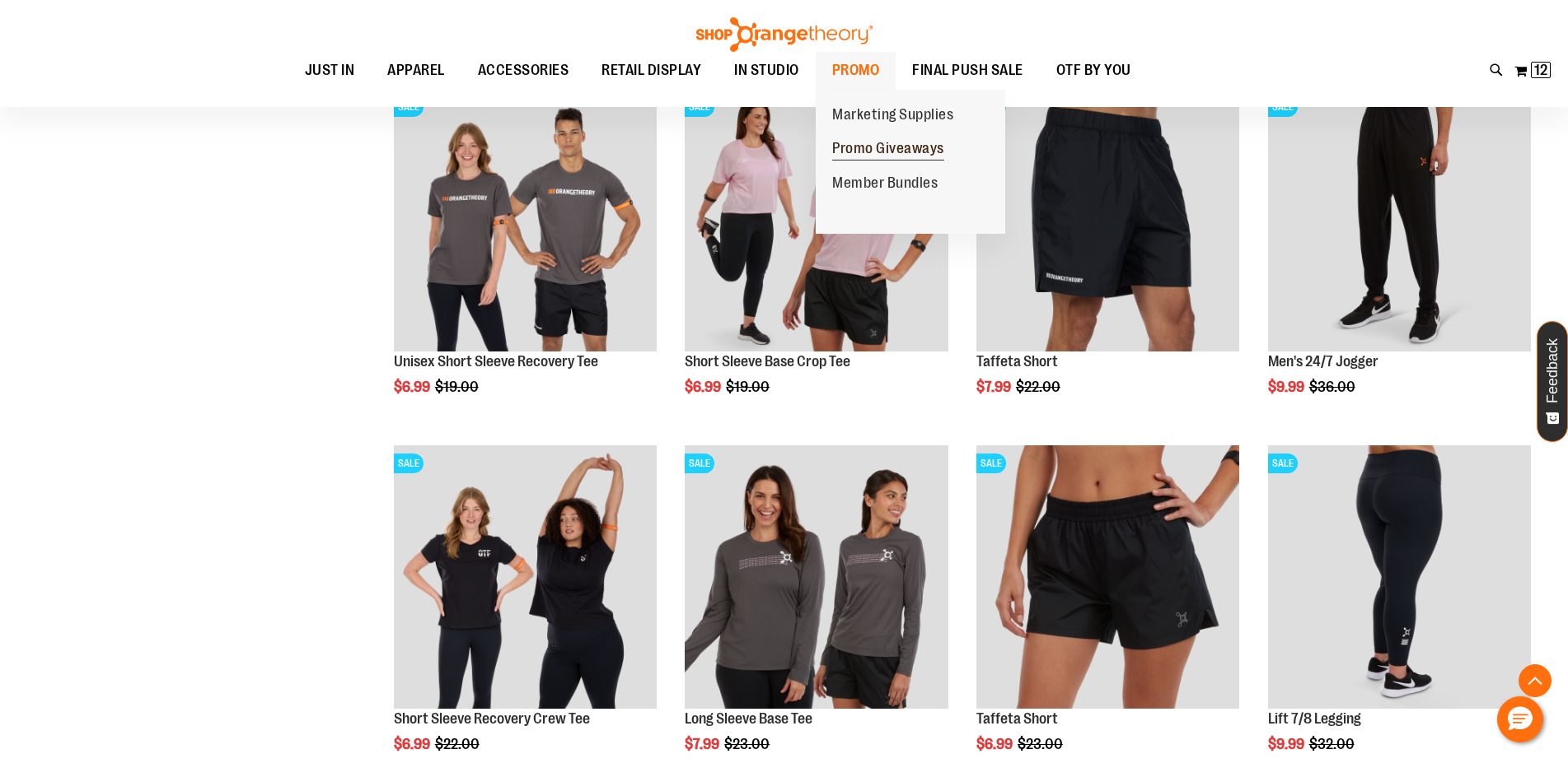
click at [866, 147] on span "Promo Giveaways" at bounding box center [888, 150] width 112 height 21
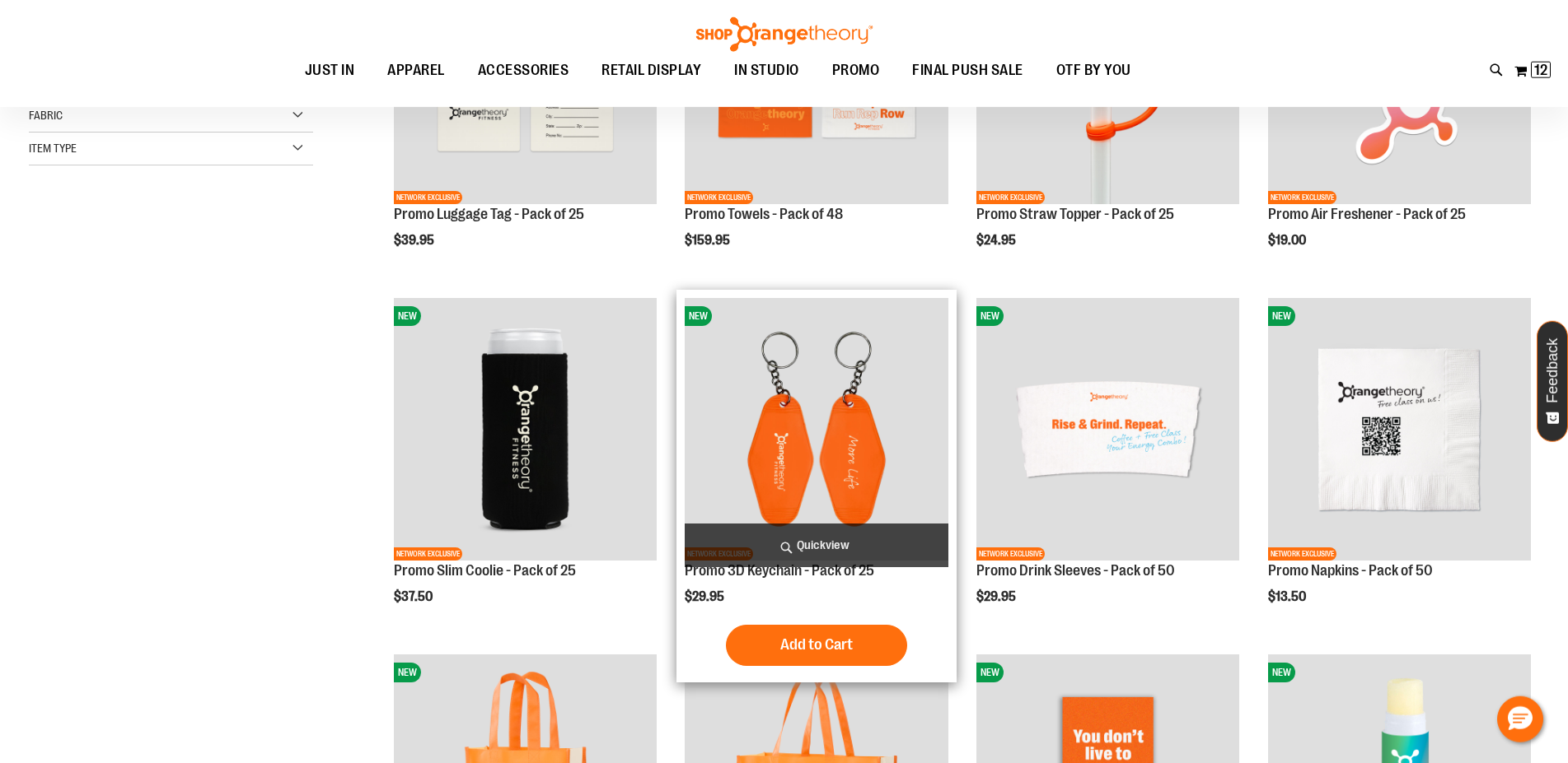
scroll to position [251, 0]
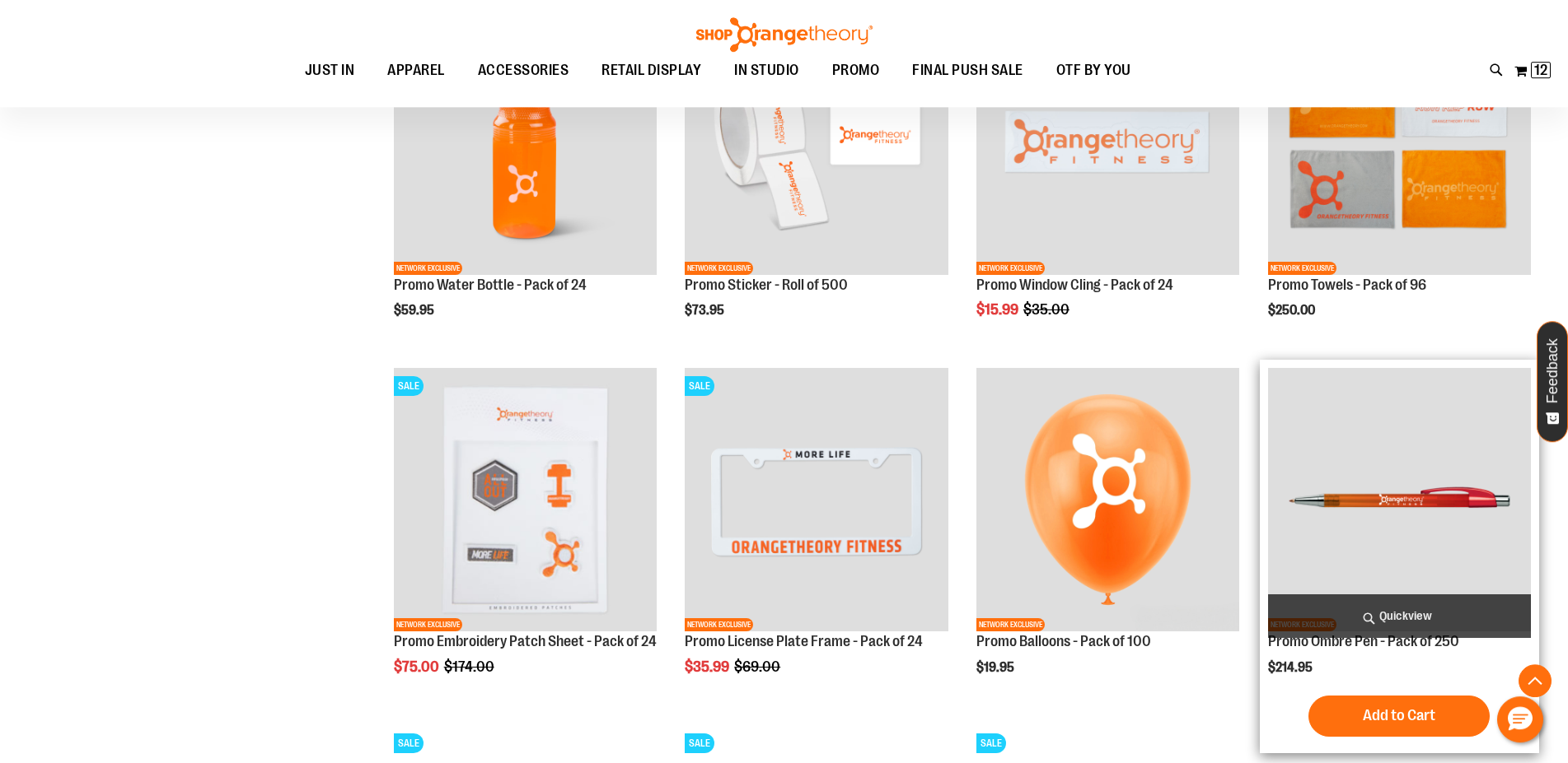
scroll to position [1343, 0]
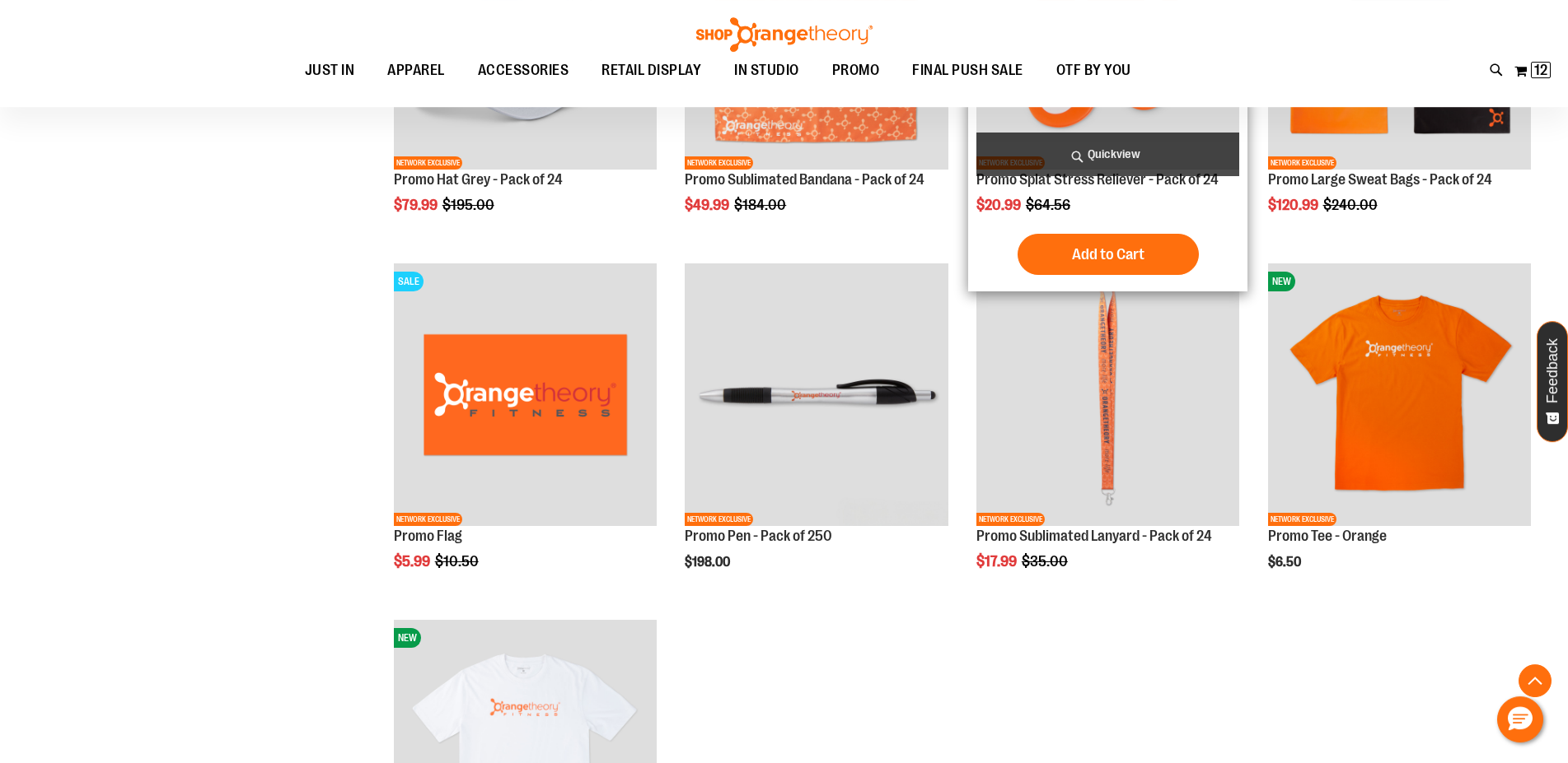
scroll to position [1979, 0]
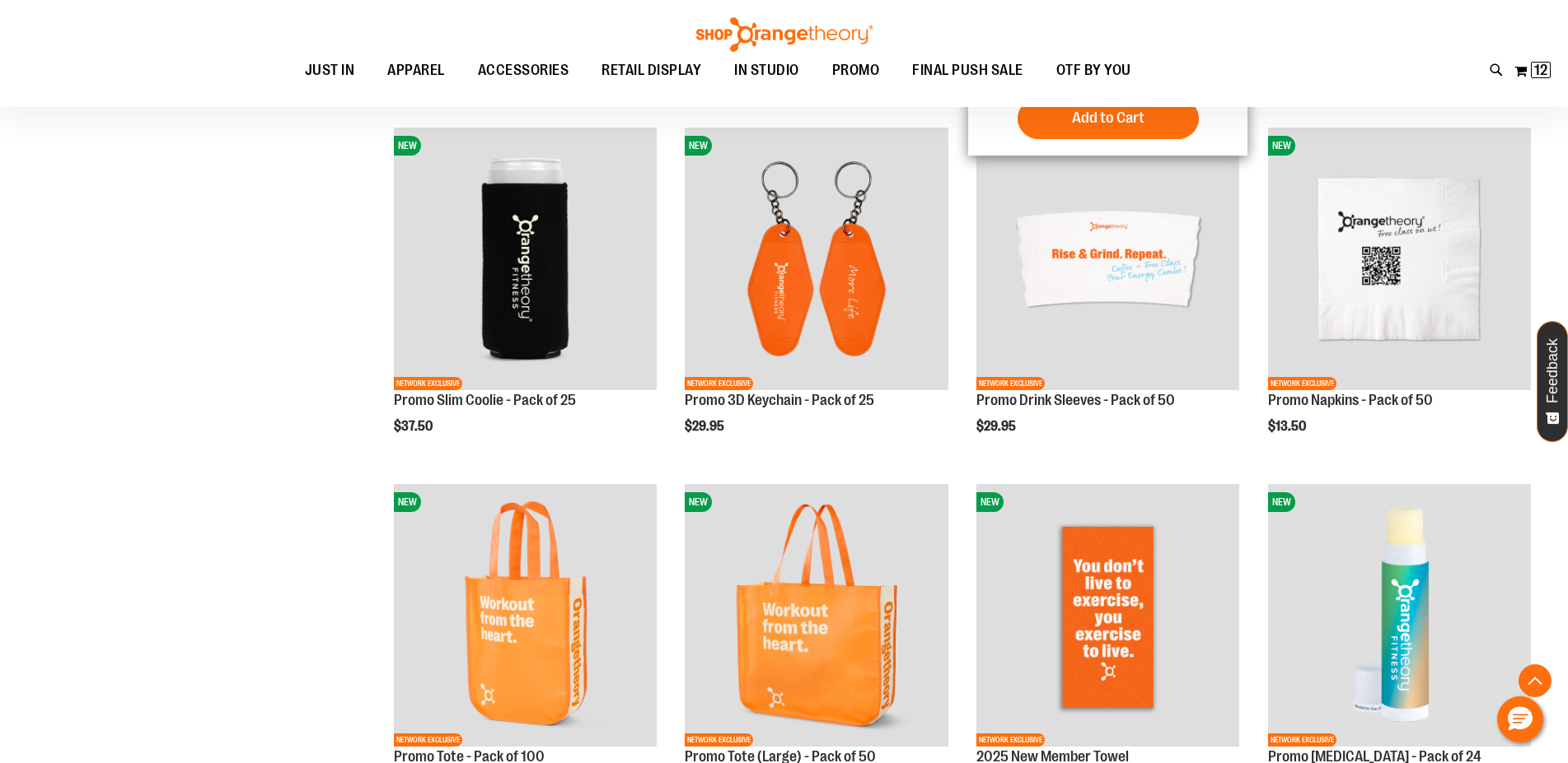
scroll to position [101, 0]
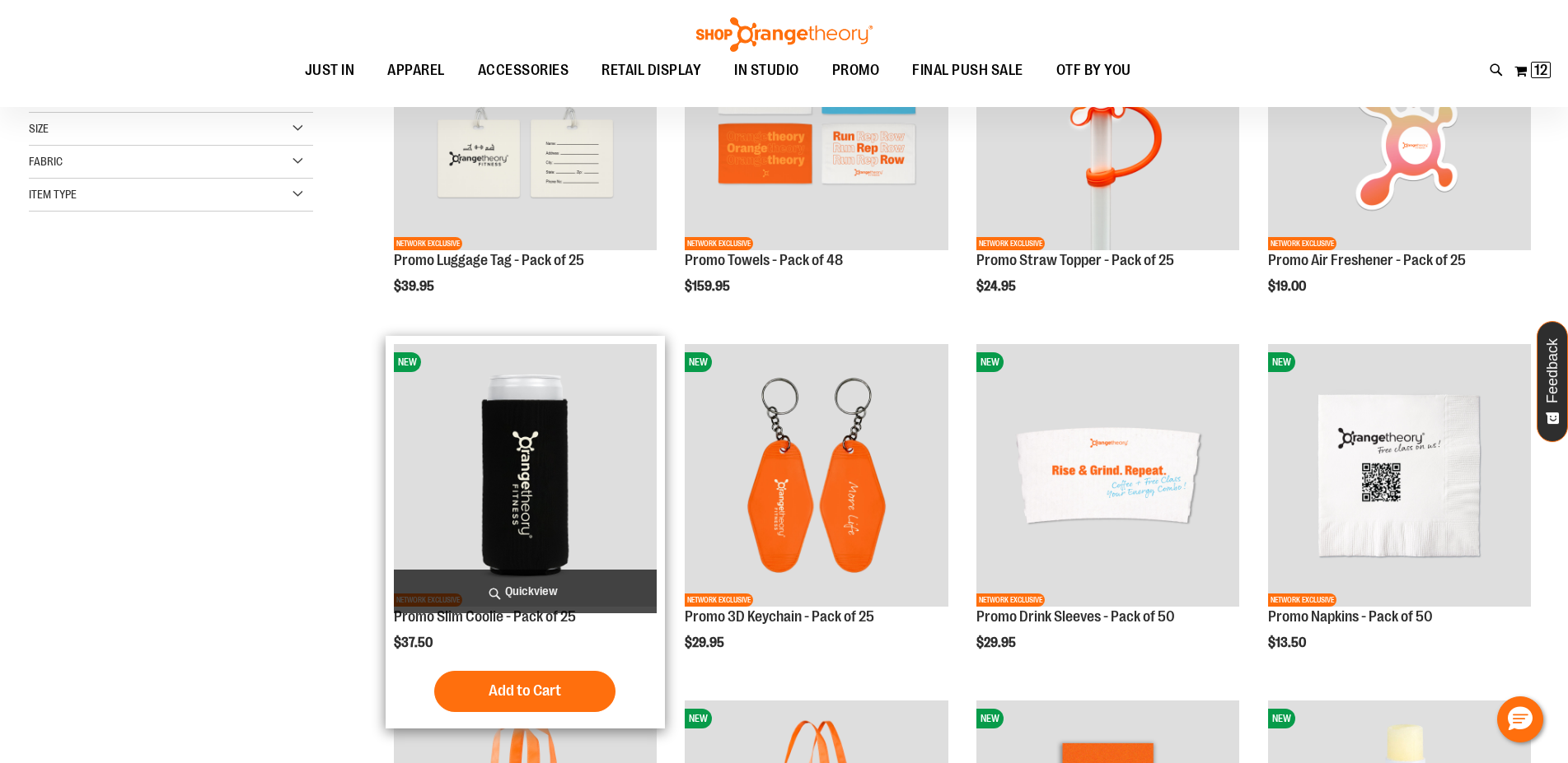
scroll to position [82, 0]
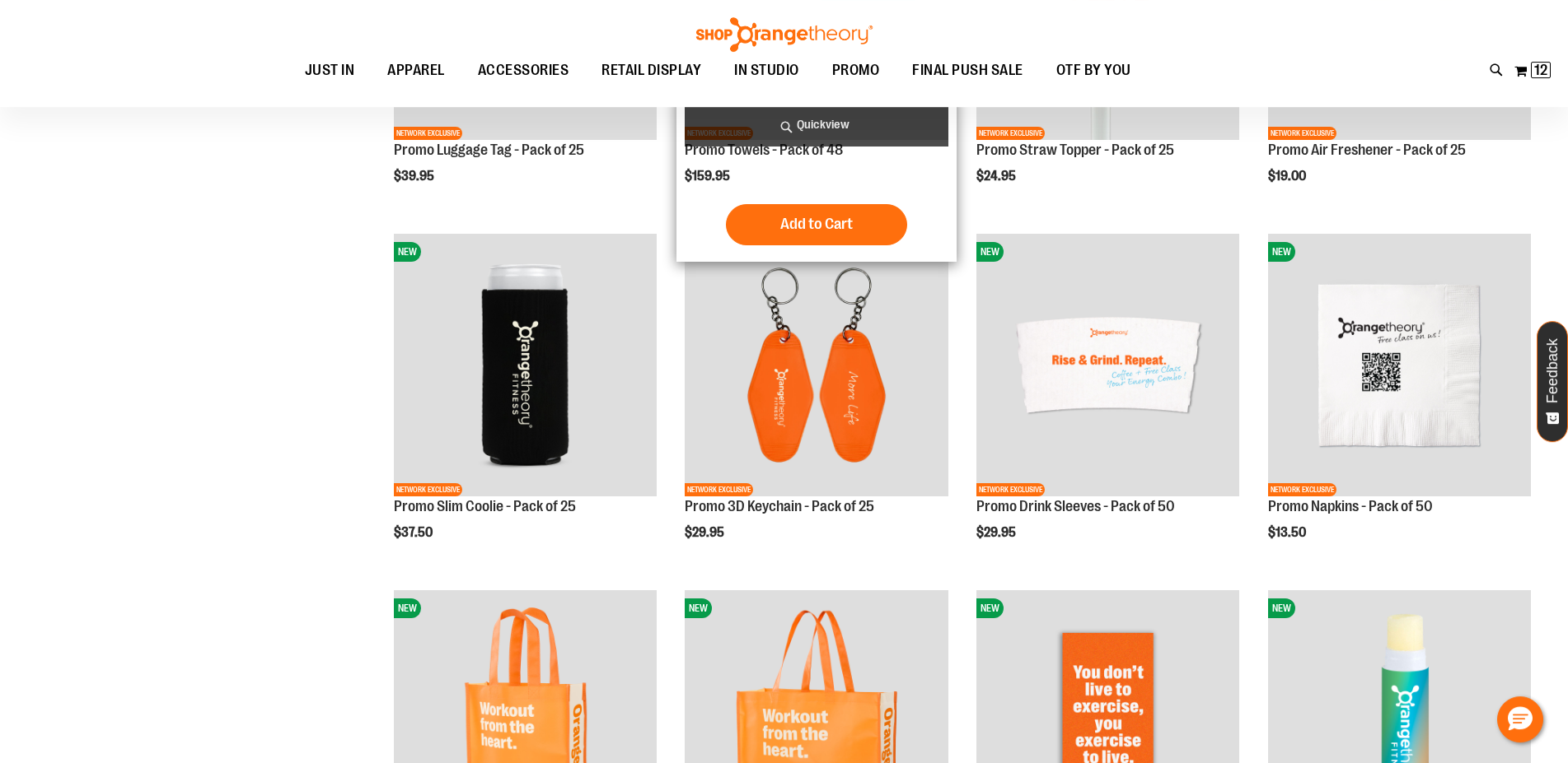
scroll to position [166, 0]
